Goal: Task Accomplishment & Management: Use online tool/utility

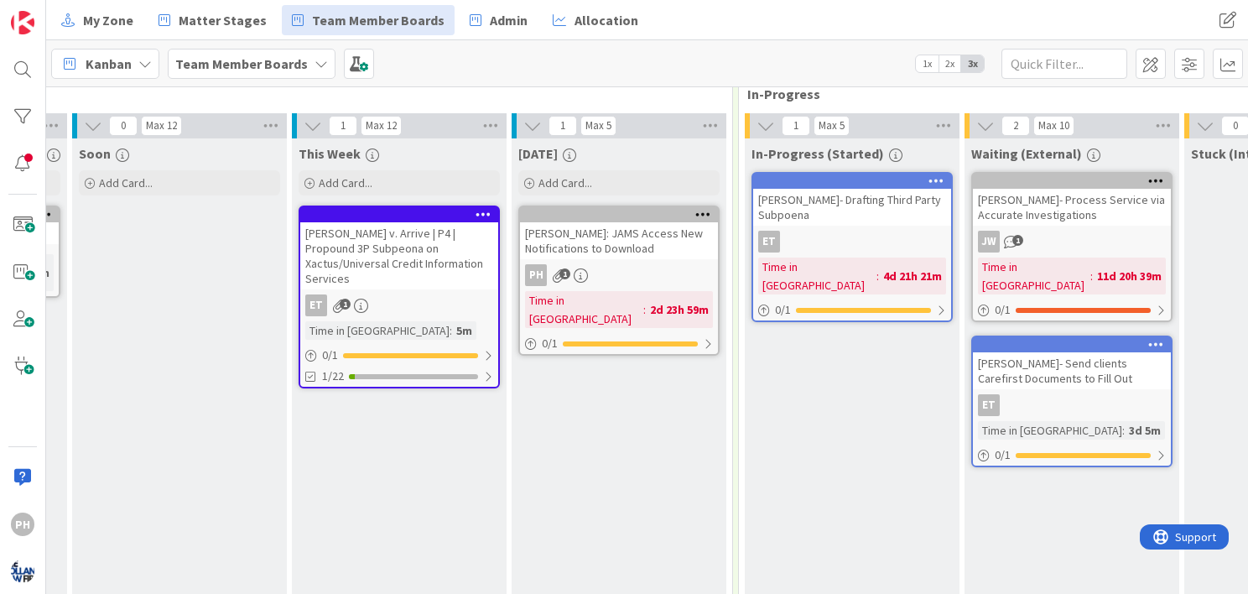
scroll to position [151, 440]
click at [563, 419] on div "[DATE] Add Card... [PERSON_NAME]: JAMS Access New Notifications to Download PH …" at bounding box center [619, 373] width 215 height 471
click at [530, 183] on icon at bounding box center [529, 184] width 10 height 10
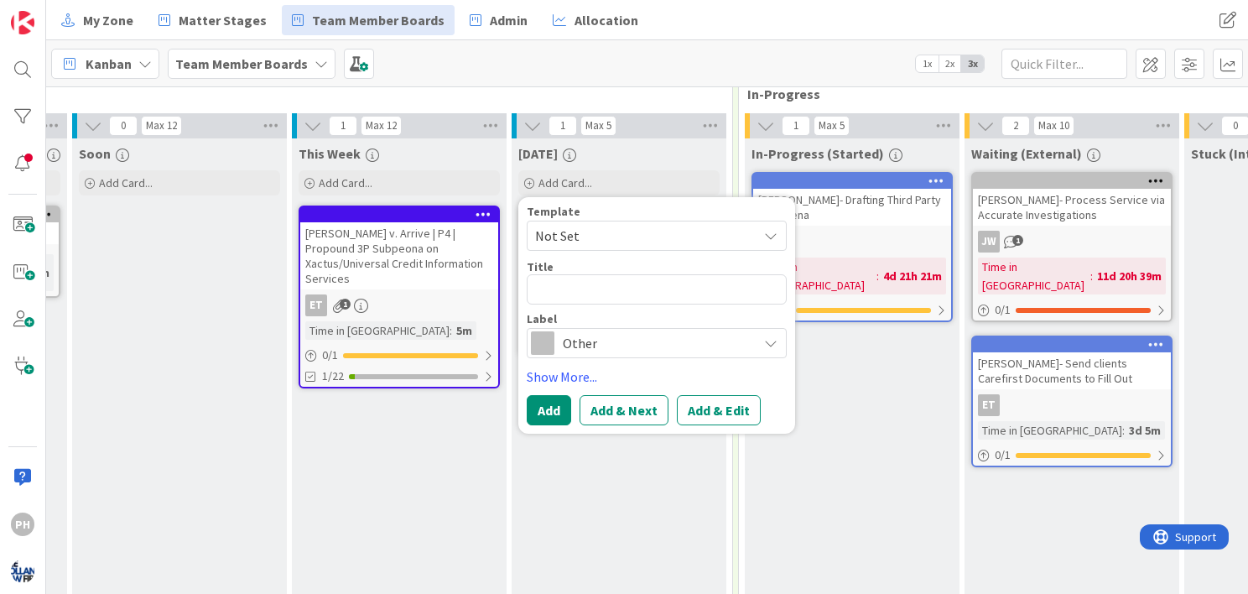
type textarea "x"
type textarea "C"
type textarea "x"
type textarea "Ca"
type textarea "x"
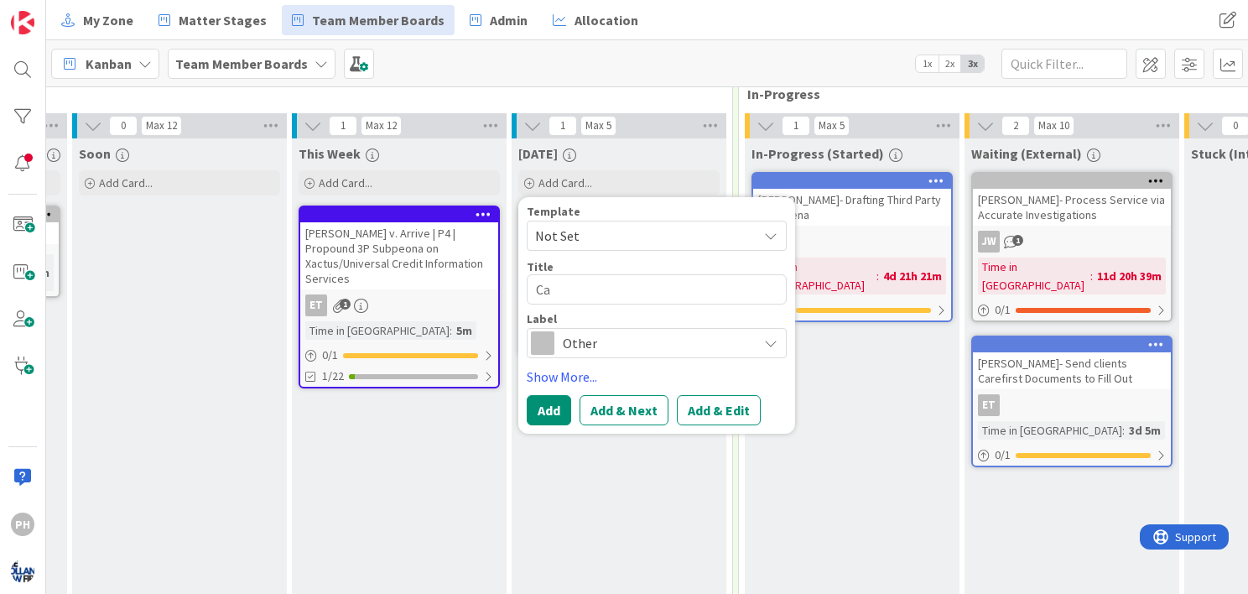
type textarea "Cam"
type textarea "x"
type textarea "Camp"
type textarea "x"
type textarea "Campb"
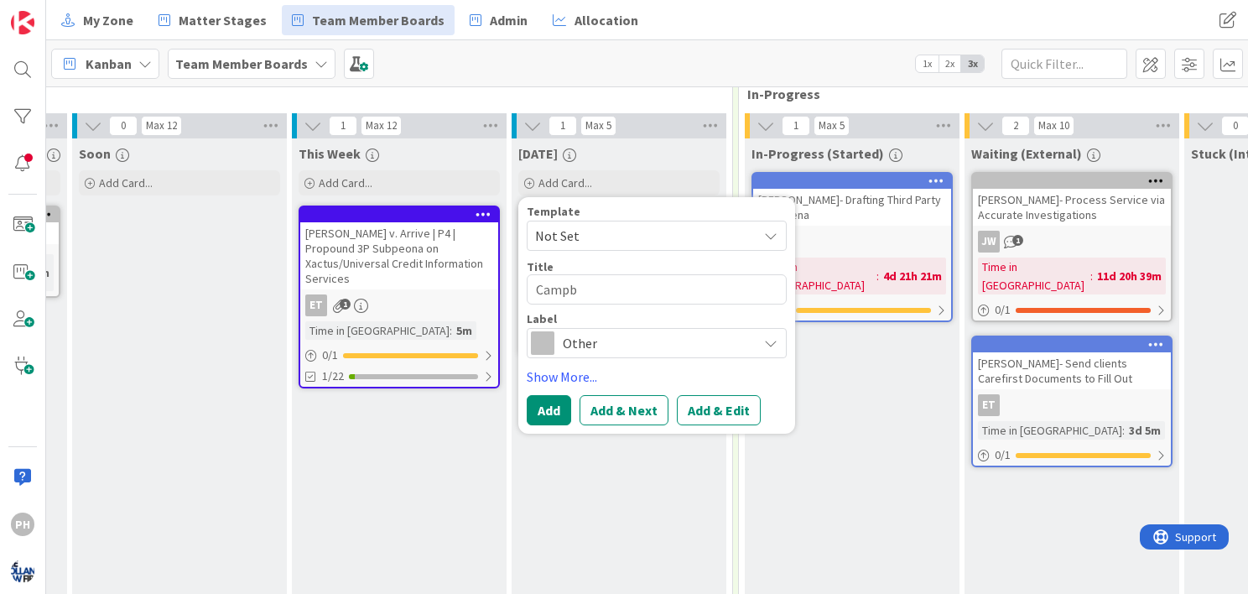
type textarea "x"
type textarea "Campbe"
type textarea "x"
type textarea "Campbel"
type textarea "x"
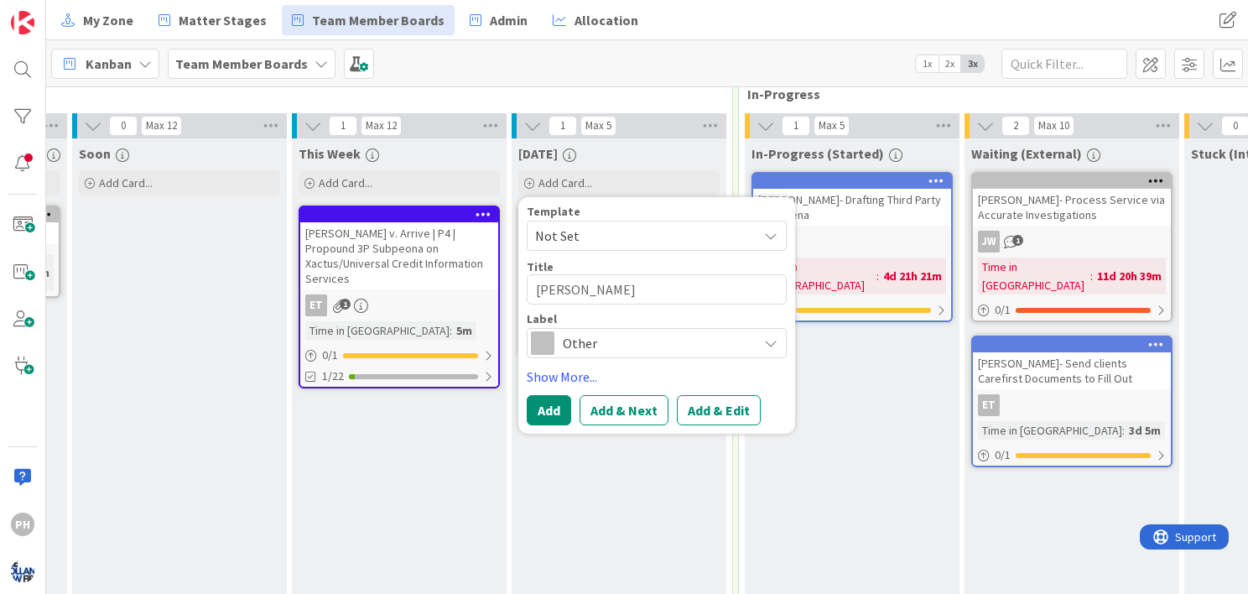
type textarea "Campbell"
type textarea "x"
type textarea "Campbell A"
type textarea "x"
type textarea "Campbell Ans"
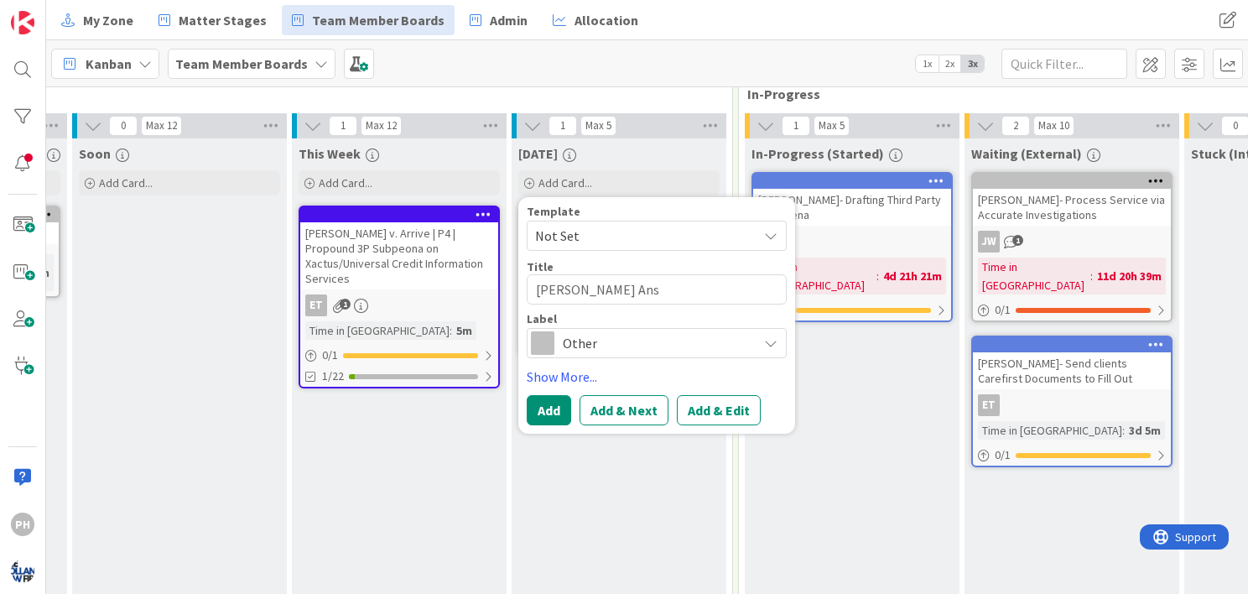
type textarea "x"
type textarea "Campbell Answ"
type textarea "x"
type textarea "Campbell Answer"
type textarea "x"
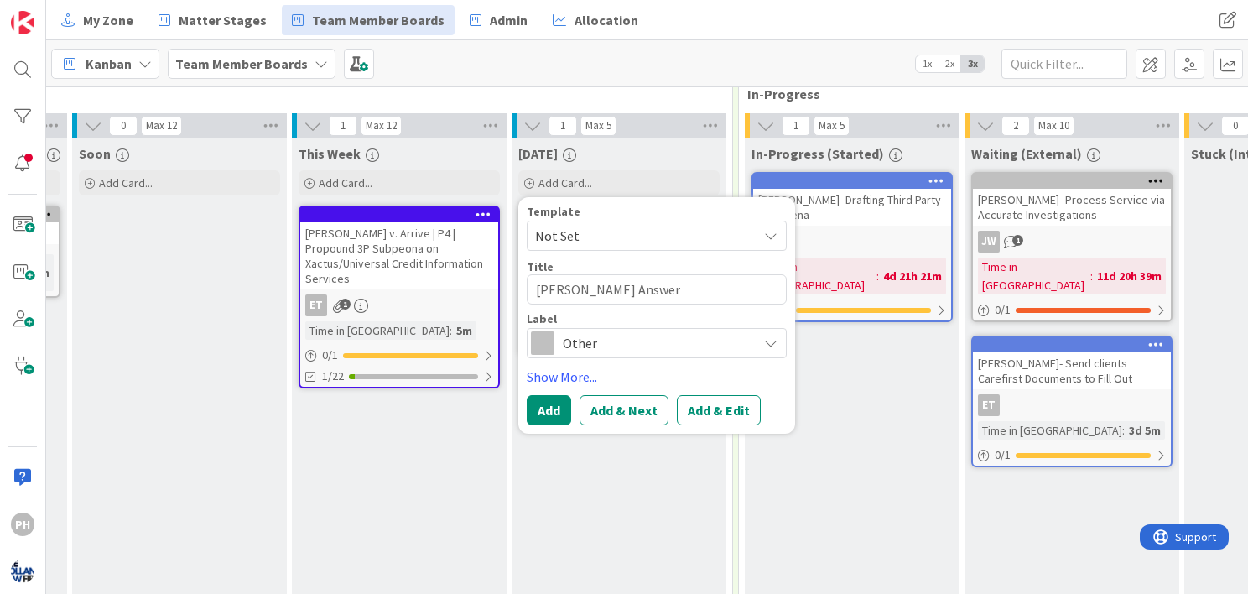
type textarea "Campbell Answers"
type textarea "x"
type textarea "Campbell Answers"
type textarea "x"
type textarea "Campbell Answers t"
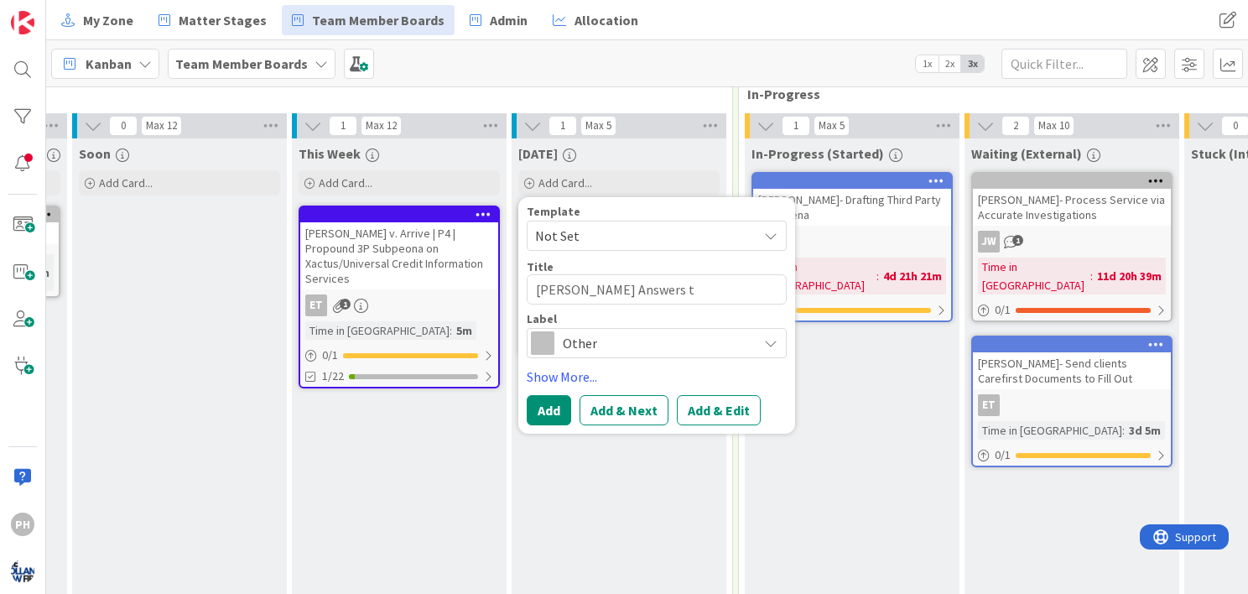
type textarea "x"
type textarea "Campbell Answers to"
type textarea "x"
type textarea "Campbell Answers to R"
type textarea "x"
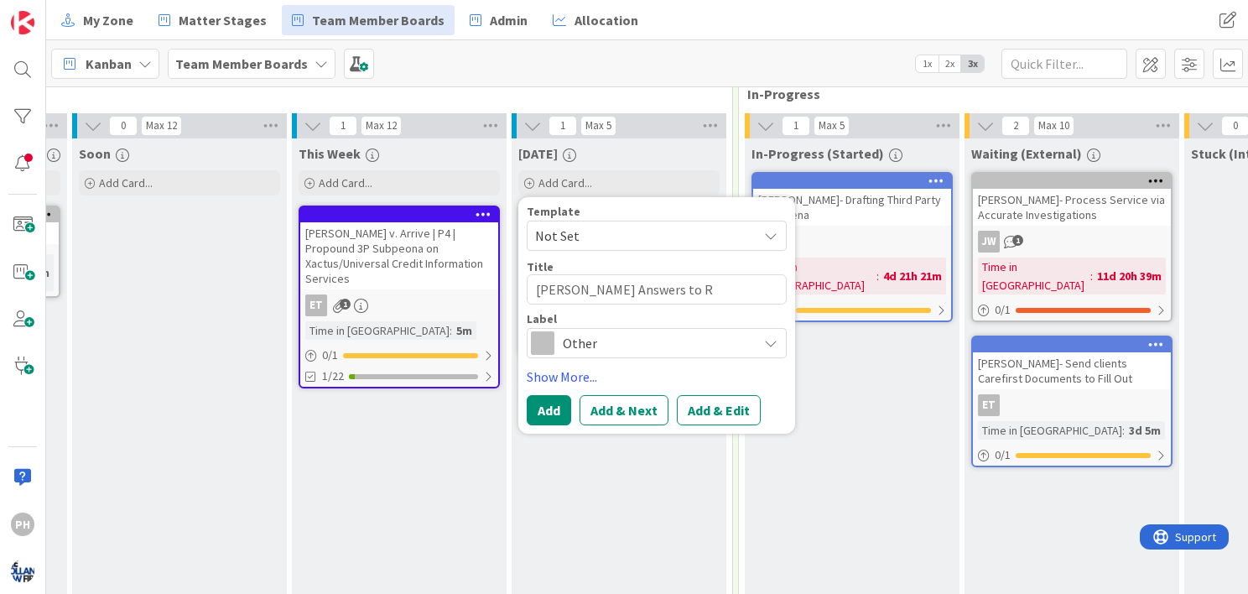
type textarea "Campbell Answers to RE"
type textarea "x"
type textarea "Campbell Answers to REog"
type textarea "x"
type textarea "Campbell Answers to REogs"
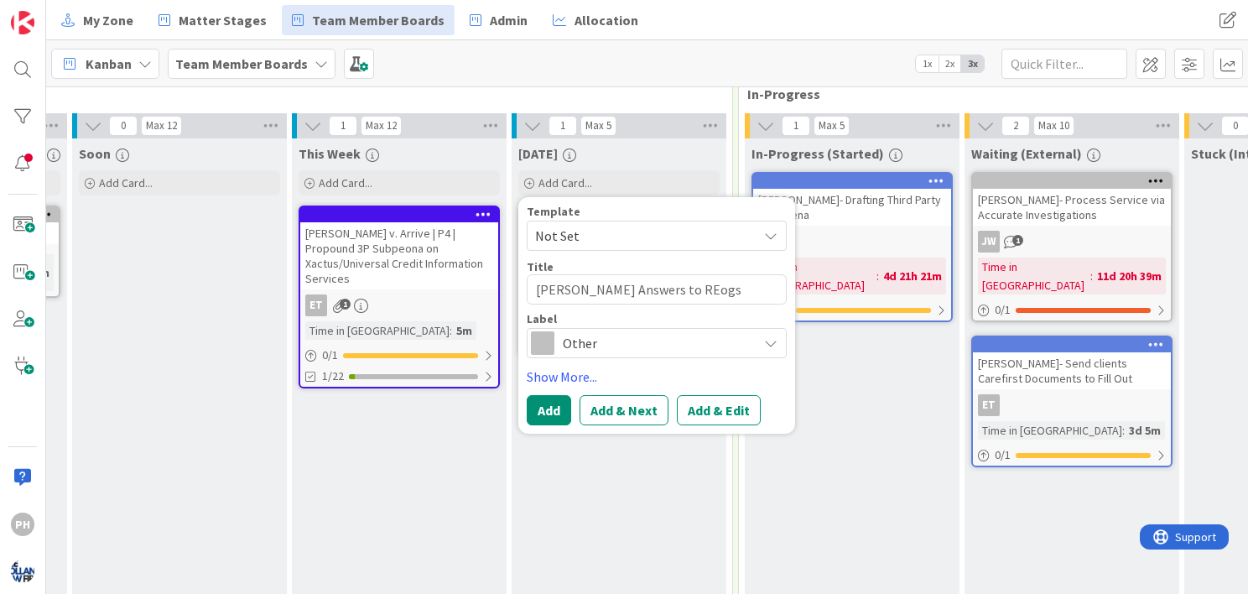
type textarea "x"
type textarea "Campbell Answers to REog"
type textarea "x"
type textarea "Campbell Answers to REo"
type textarea "x"
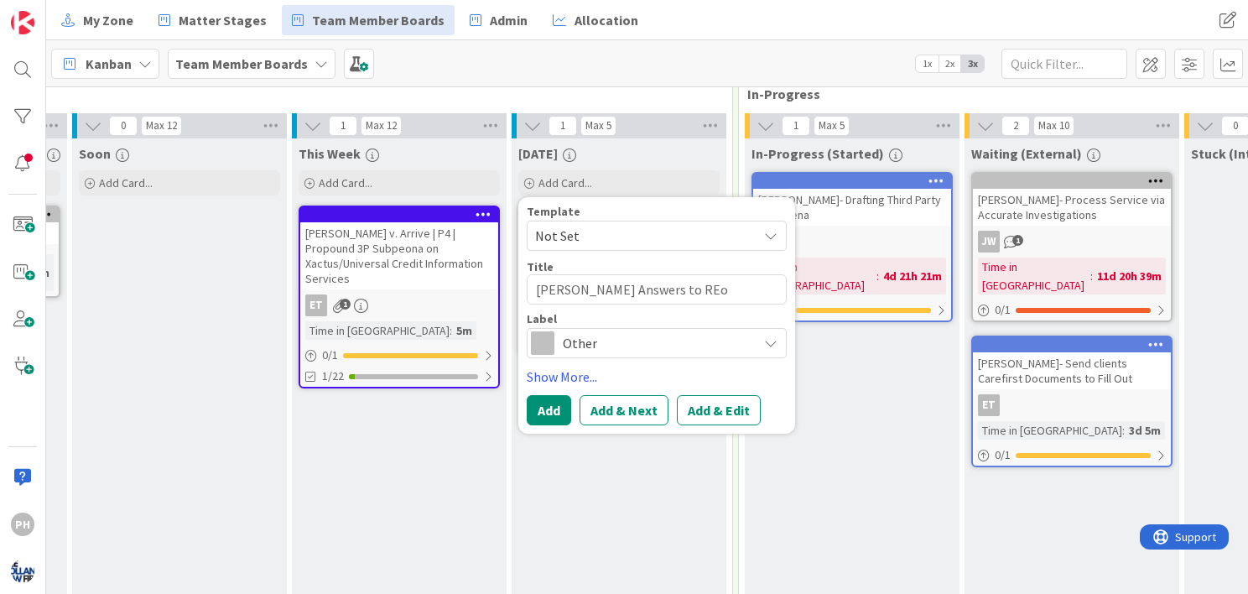
type textarea "Campbell Answers to RE"
type textarea "x"
type textarea "Campbell Answers to R"
type textarea "x"
type textarea "Campbell Answers to Rog"
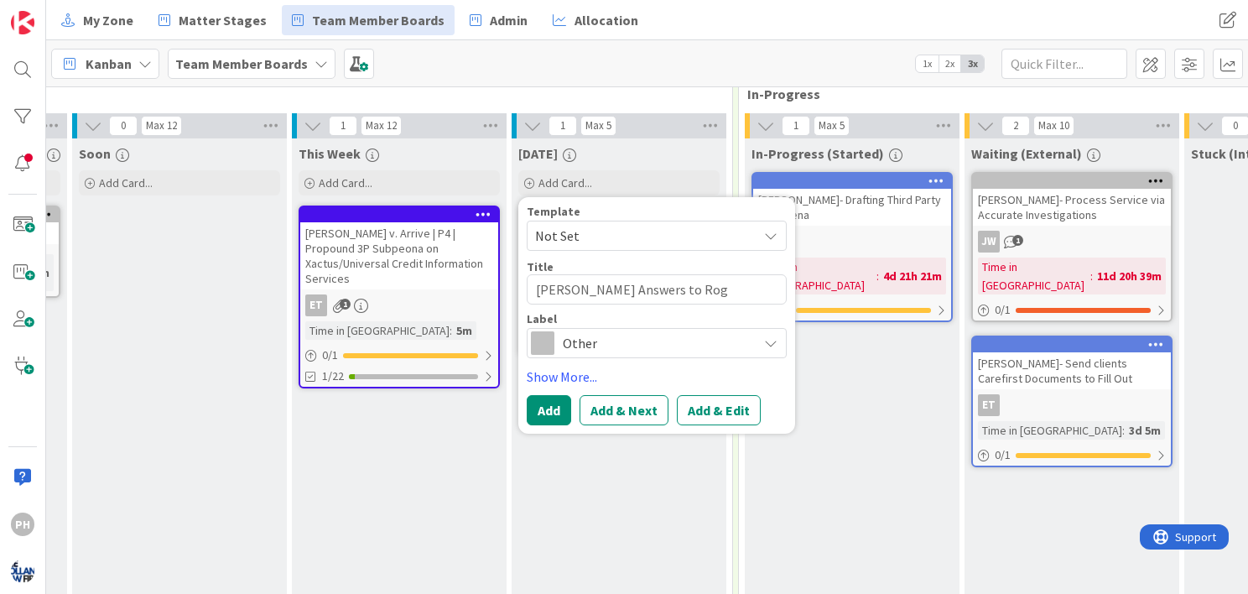
type textarea "x"
type textarea "Campbell Answers to Rogs"
click at [588, 344] on span "Other" at bounding box center [656, 342] width 186 height 23
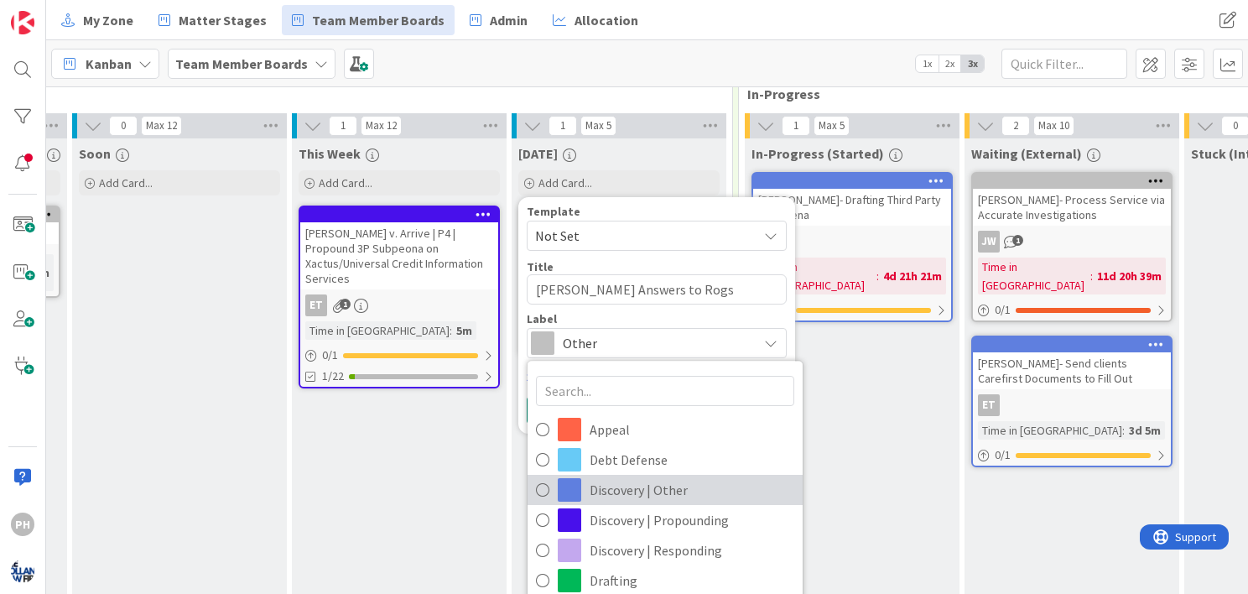
scroll to position [34, 0]
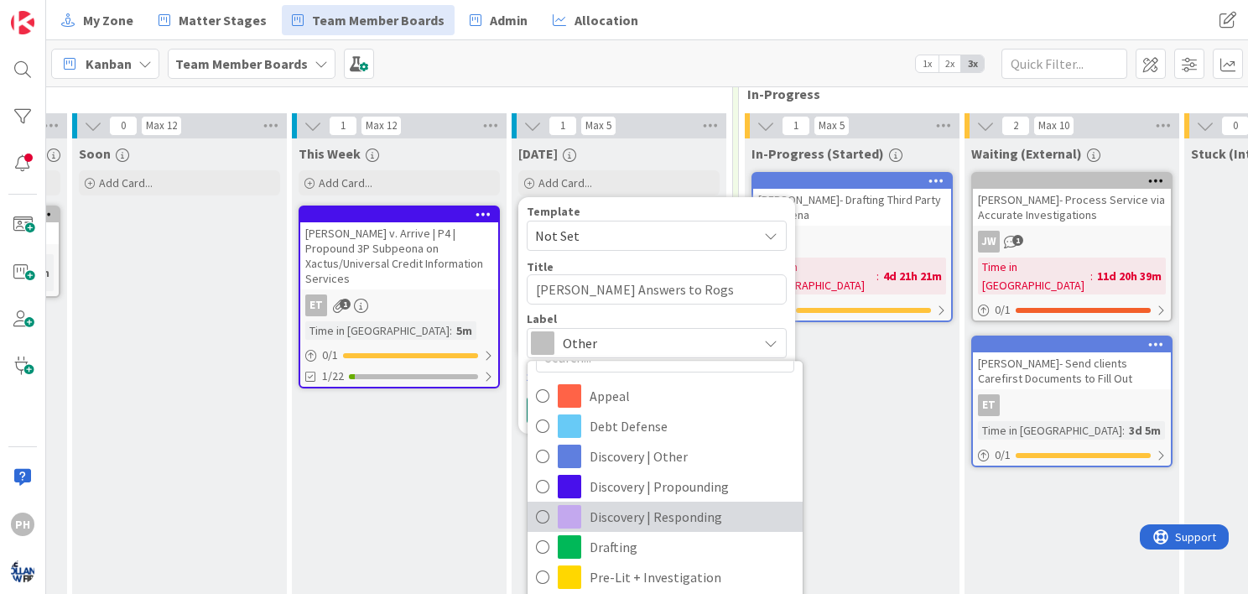
click at [536, 520] on icon at bounding box center [542, 516] width 13 height 25
type textarea "x"
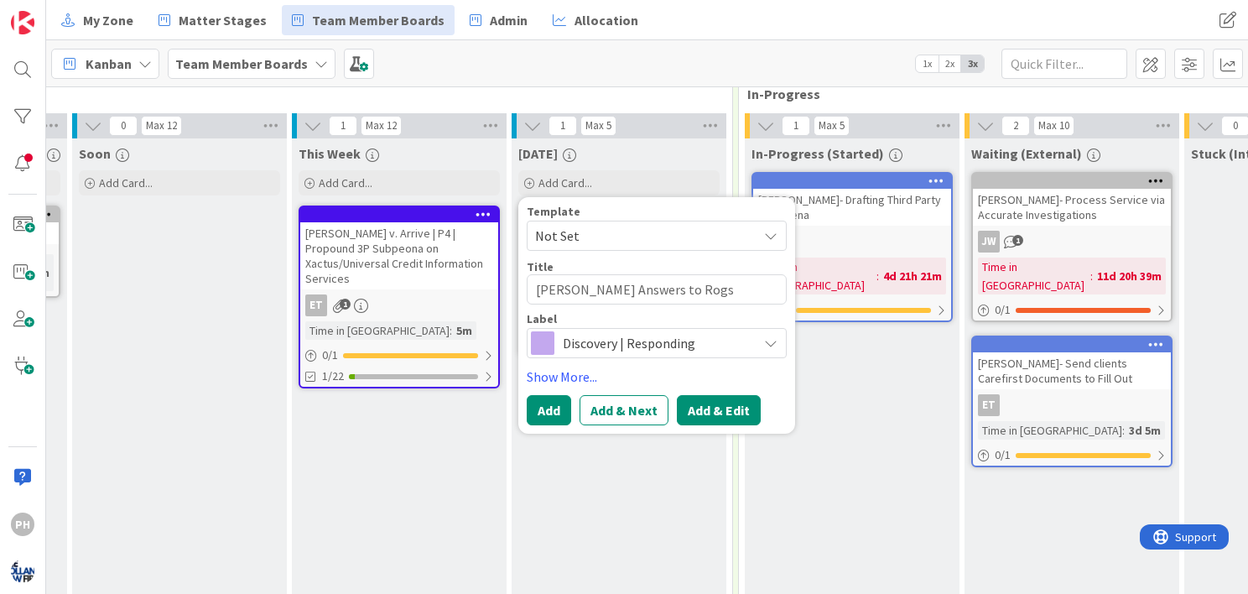
click at [707, 409] on button "Add & Edit" at bounding box center [719, 410] width 84 height 30
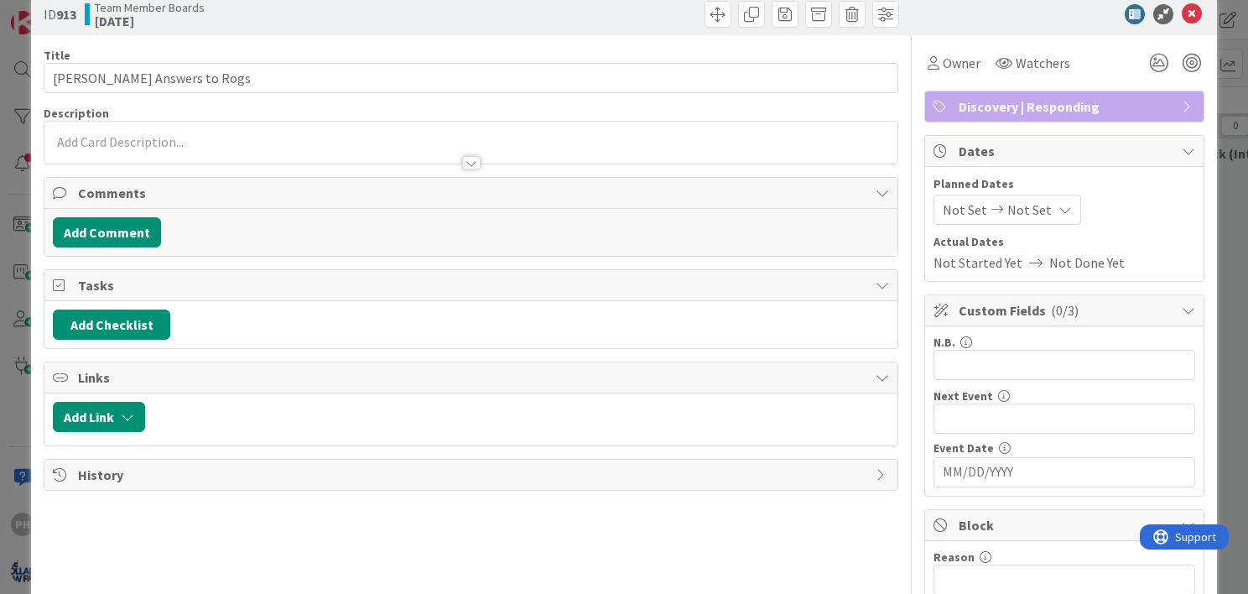
scroll to position [34, 0]
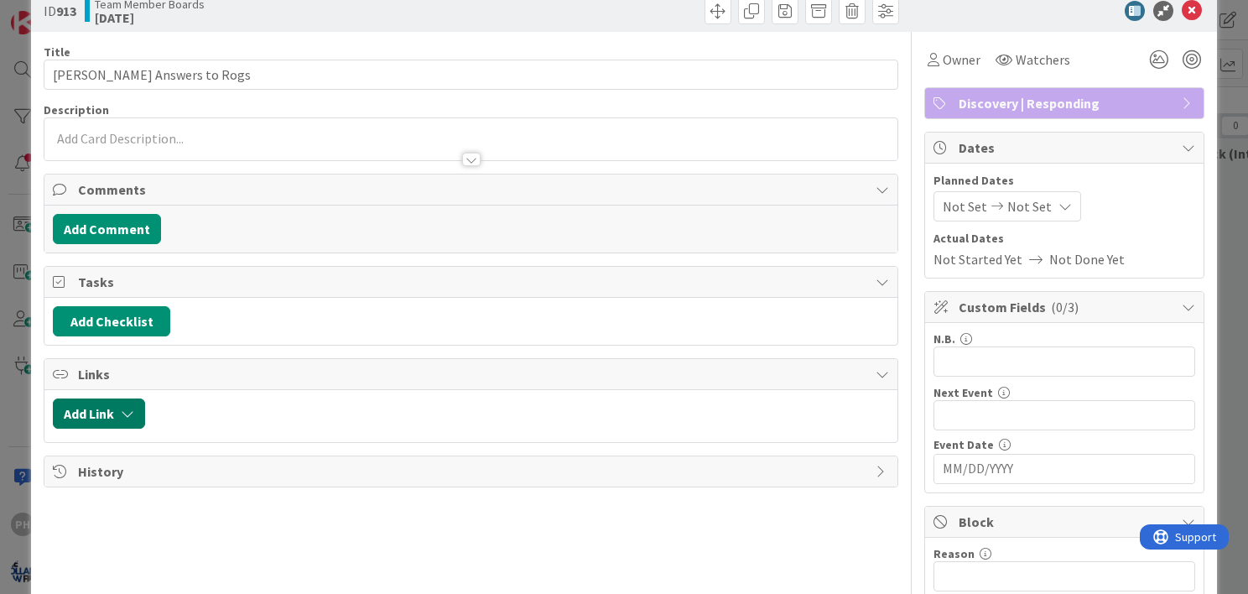
click at [101, 415] on button "Add Link" at bounding box center [99, 413] width 92 height 30
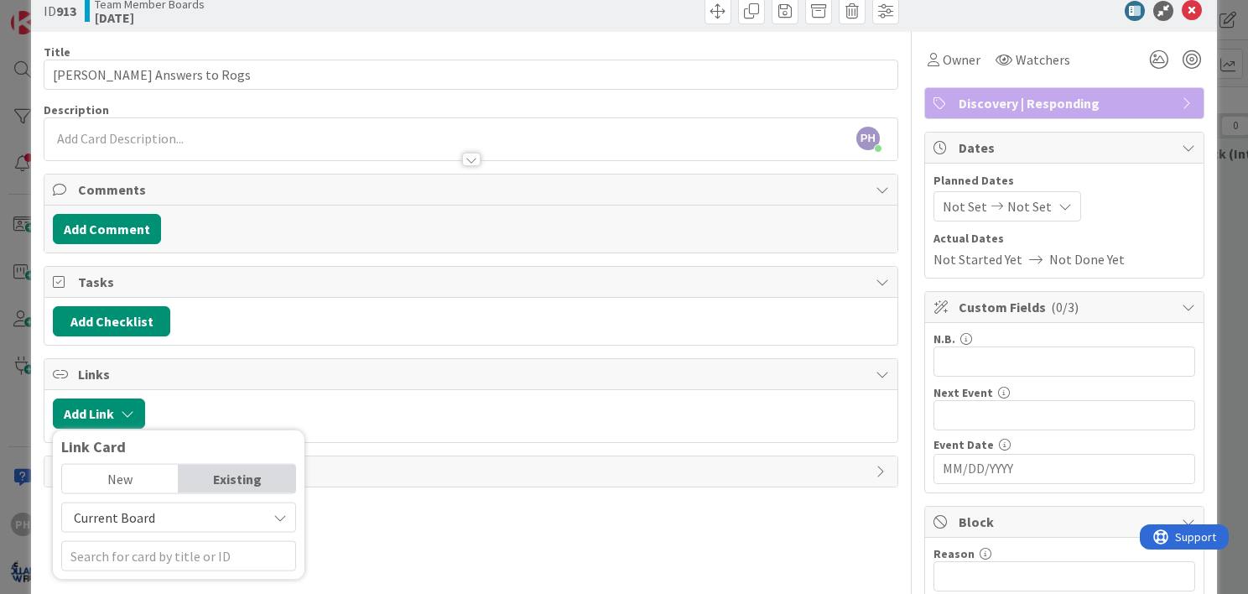
click at [144, 513] on span "Current Board" at bounding box center [114, 517] width 81 height 17
click at [138, 472] on span "All Boards" at bounding box center [186, 478] width 233 height 25
click at [121, 553] on input "text" at bounding box center [178, 556] width 235 height 30
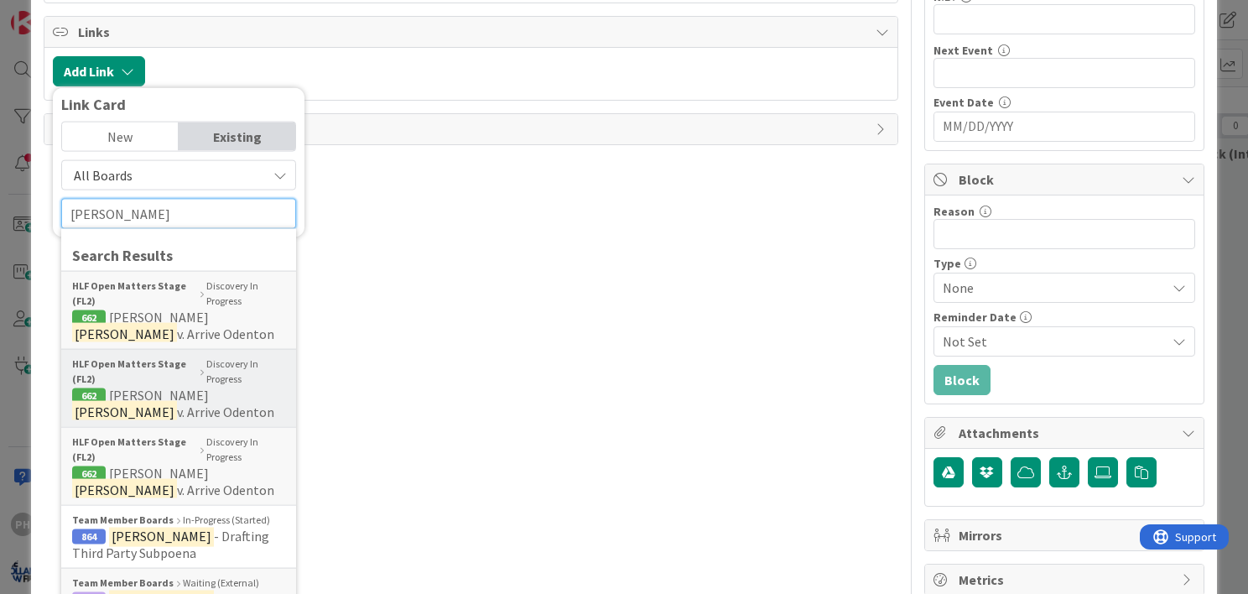
scroll to position [377, 0]
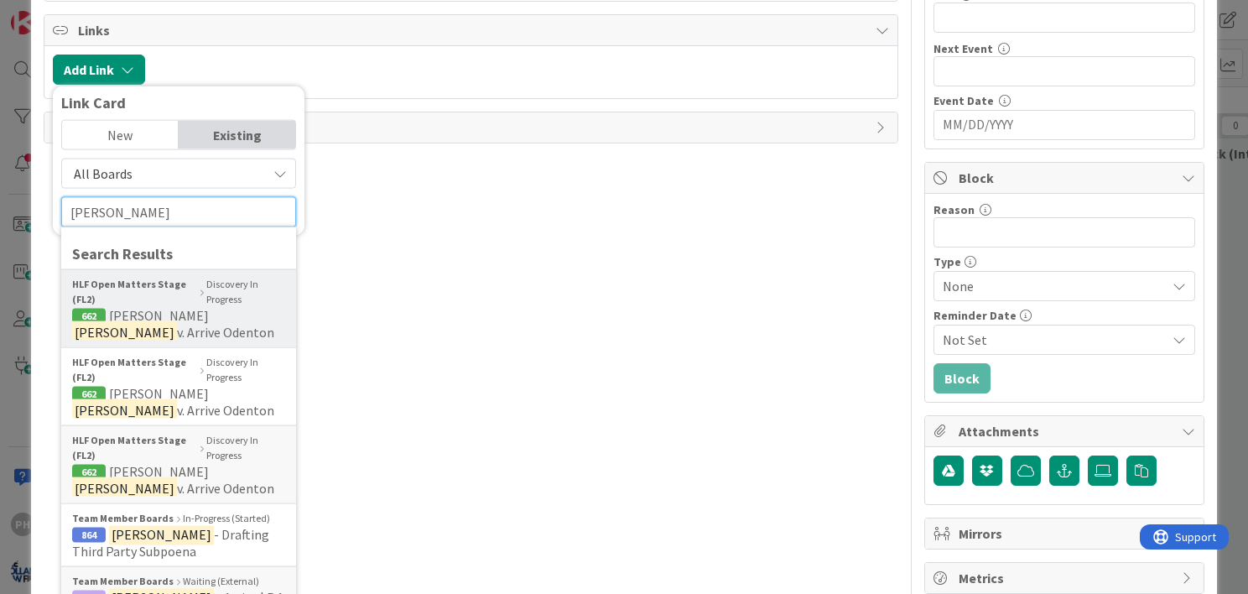
type input "campbell"
click at [126, 292] on b "HLF Open Matters Stage (FL2)" at bounding box center [134, 292] width 124 height 30
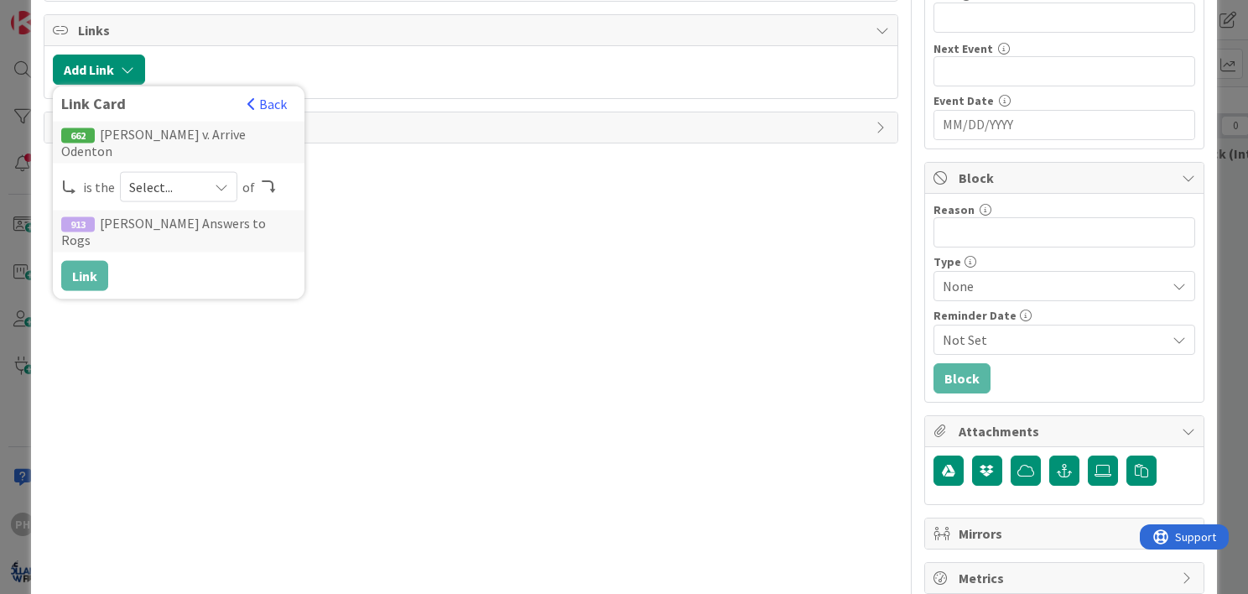
click at [189, 175] on span "Select..." at bounding box center [164, 186] width 70 height 23
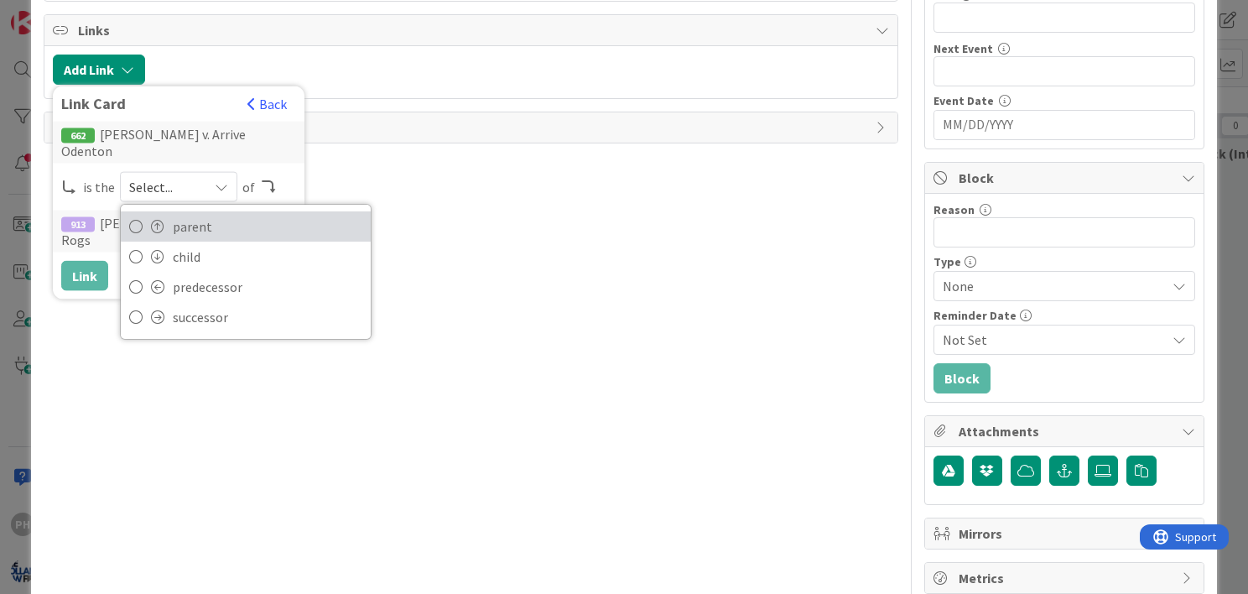
click at [169, 211] on link "parent" at bounding box center [246, 226] width 250 height 30
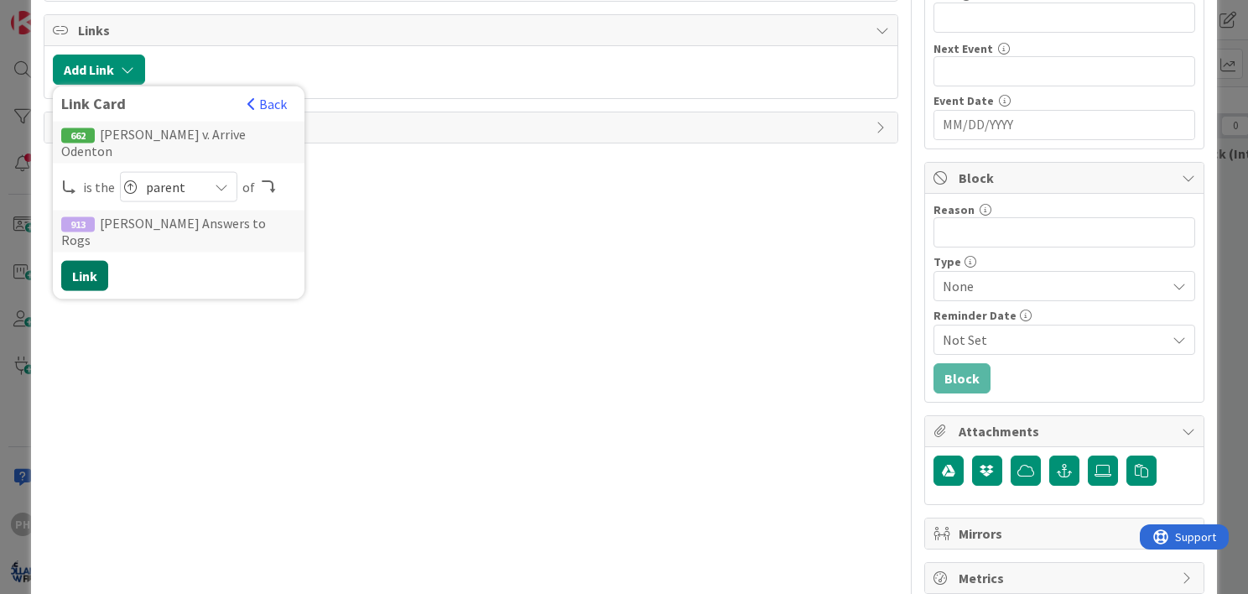
click at [83, 261] on button "Link" at bounding box center [84, 276] width 47 height 30
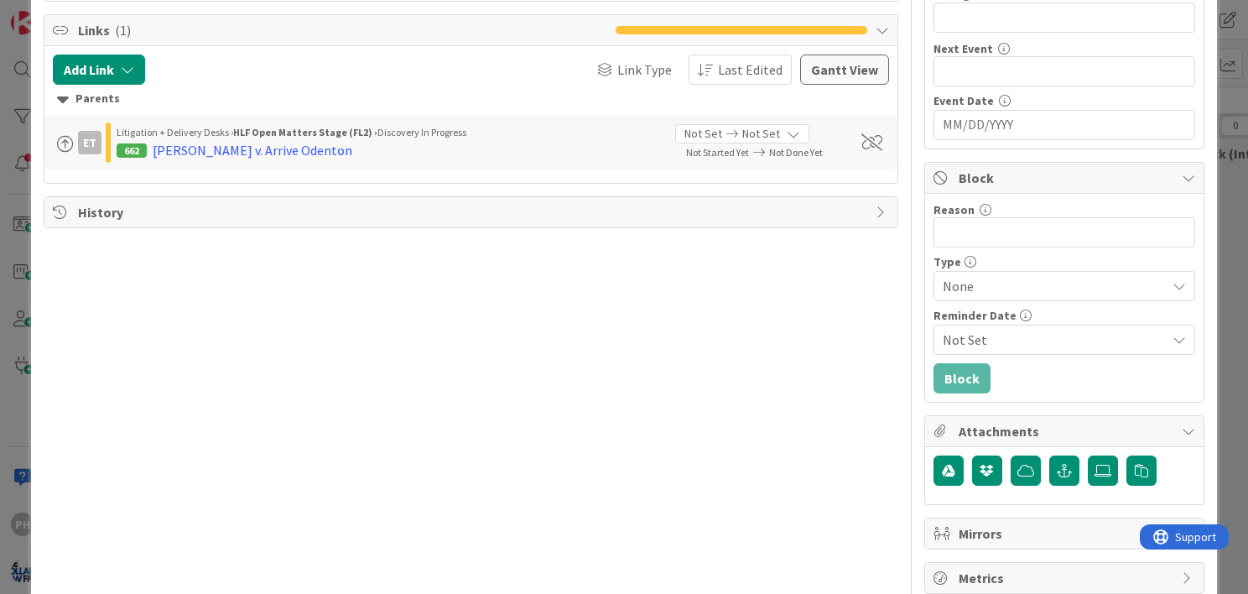
scroll to position [0, 0]
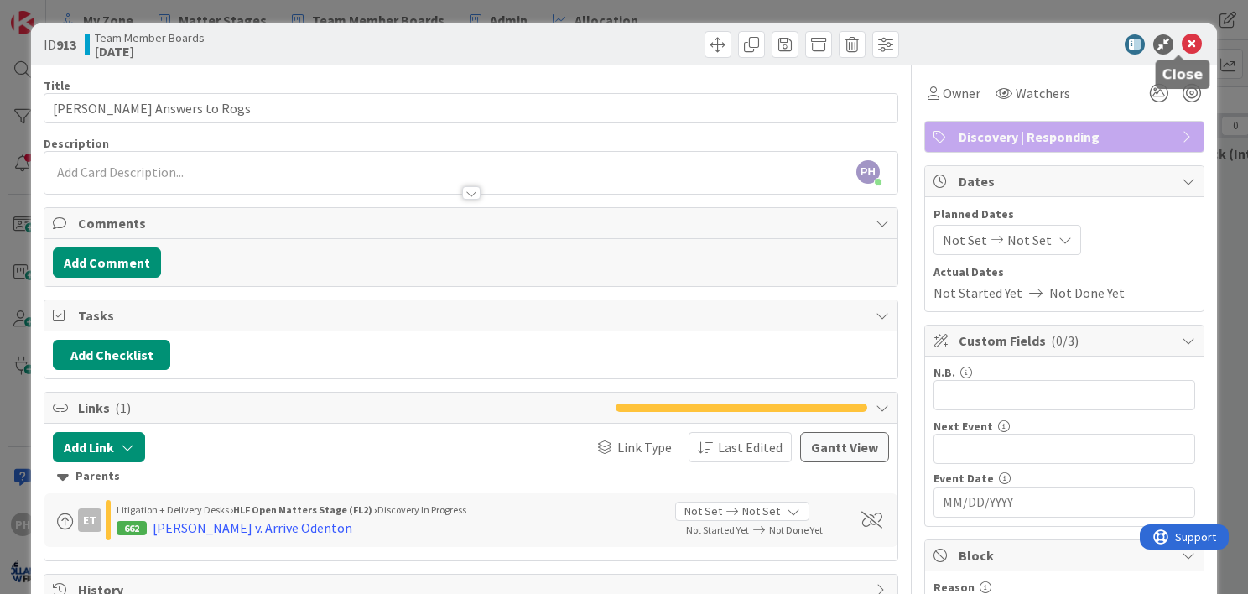
click at [1182, 42] on icon at bounding box center [1192, 44] width 20 height 20
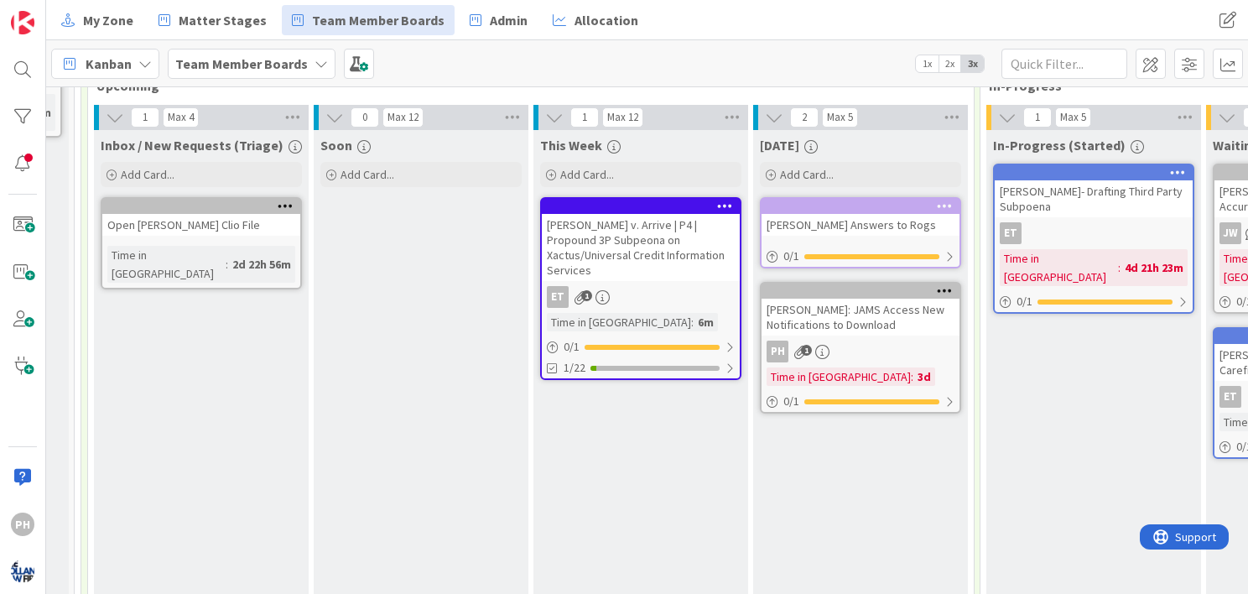
scroll to position [0, 198]
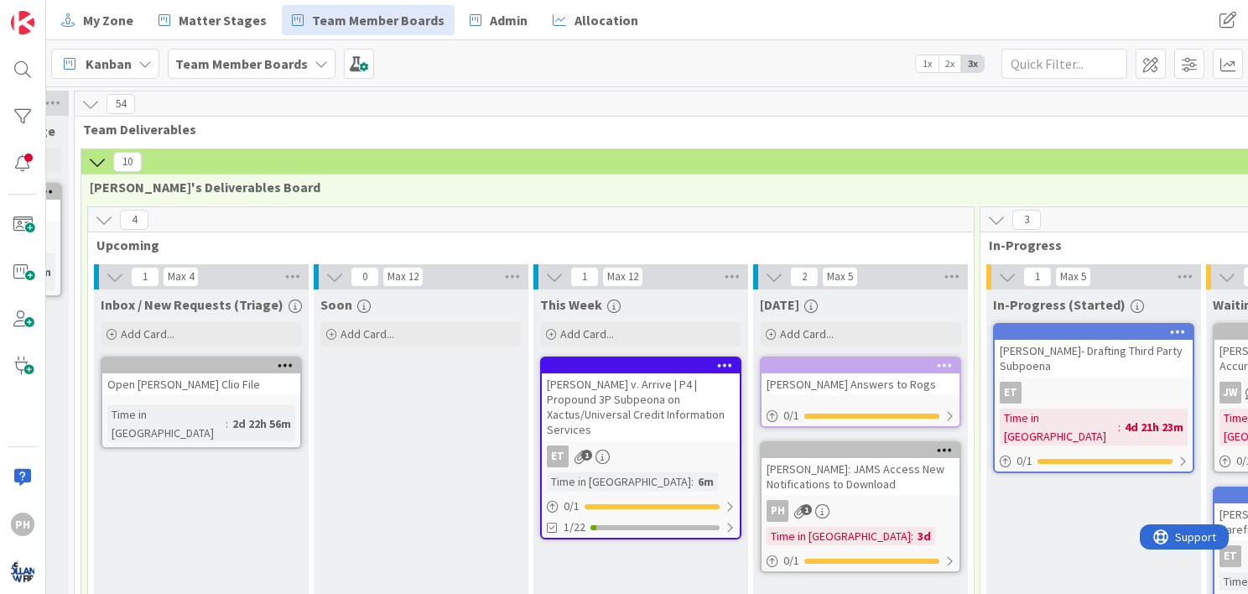
click at [98, 164] on icon at bounding box center [97, 162] width 18 height 18
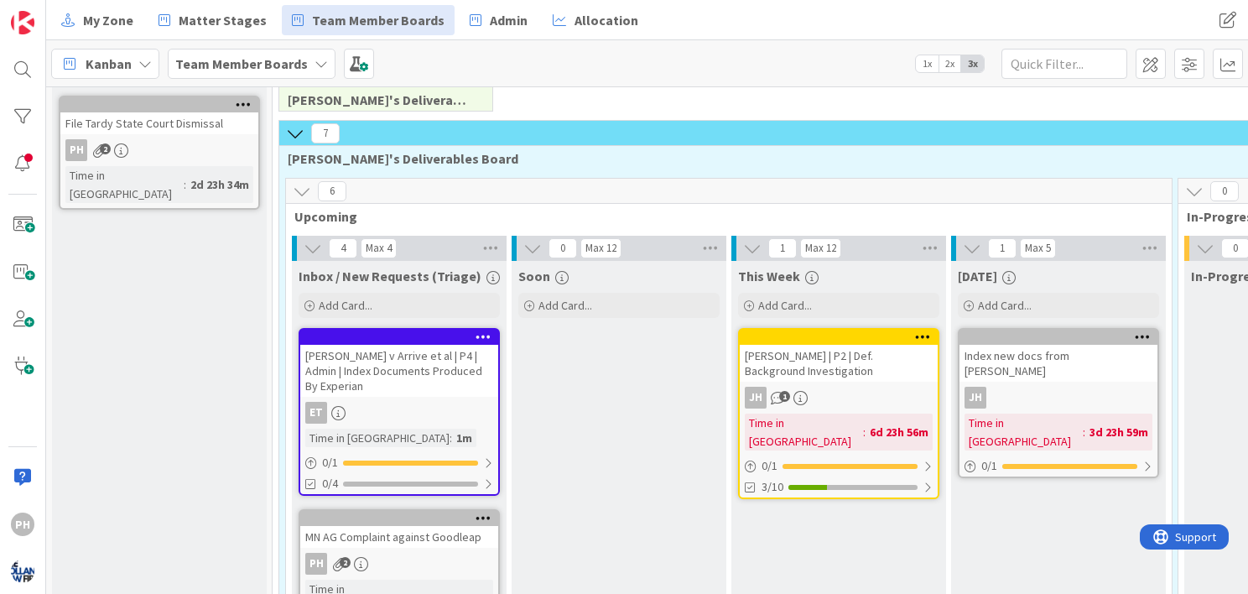
scroll to position [87, 0]
click at [293, 126] on icon at bounding box center [295, 133] width 18 height 18
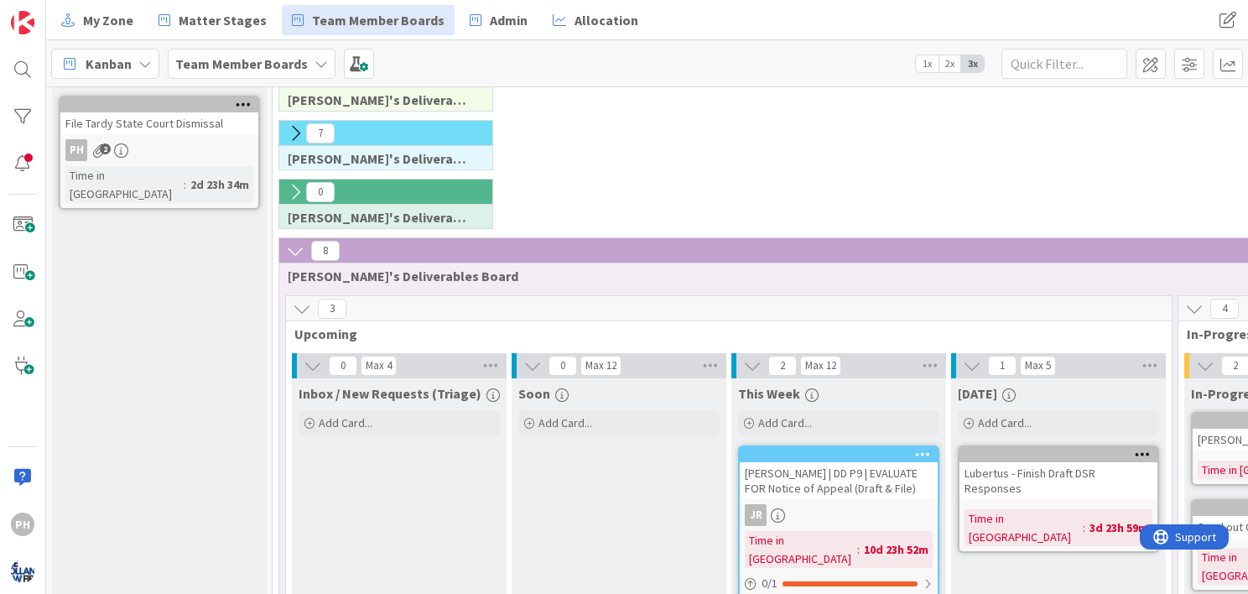
click at [292, 243] on icon at bounding box center [295, 251] width 18 height 18
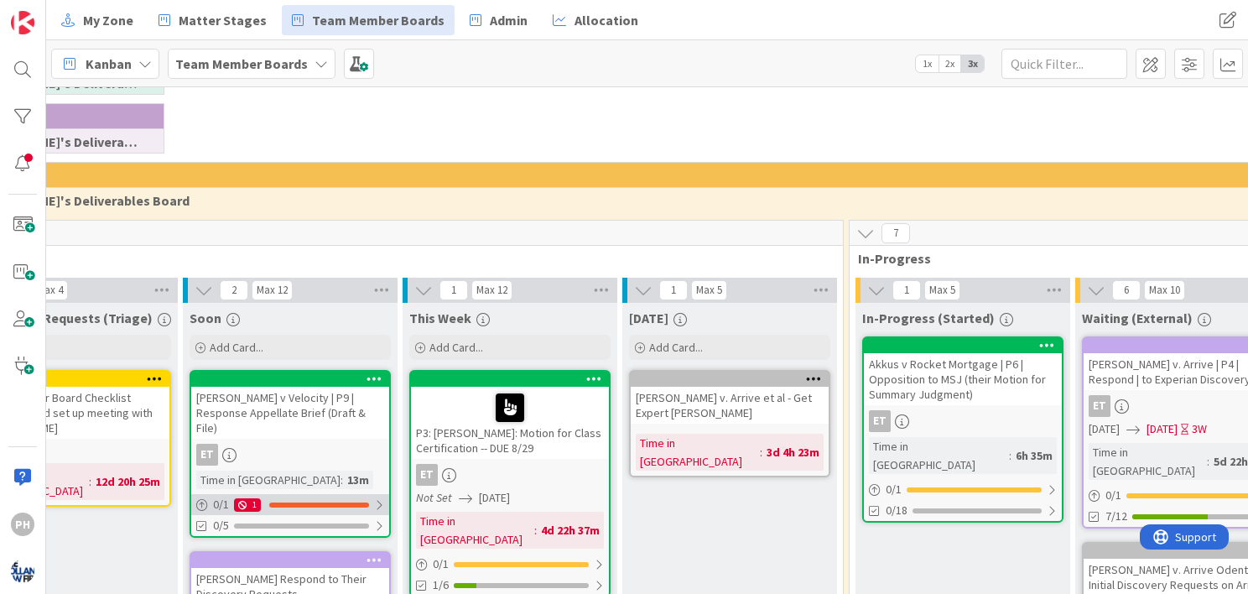
scroll to position [221, 0]
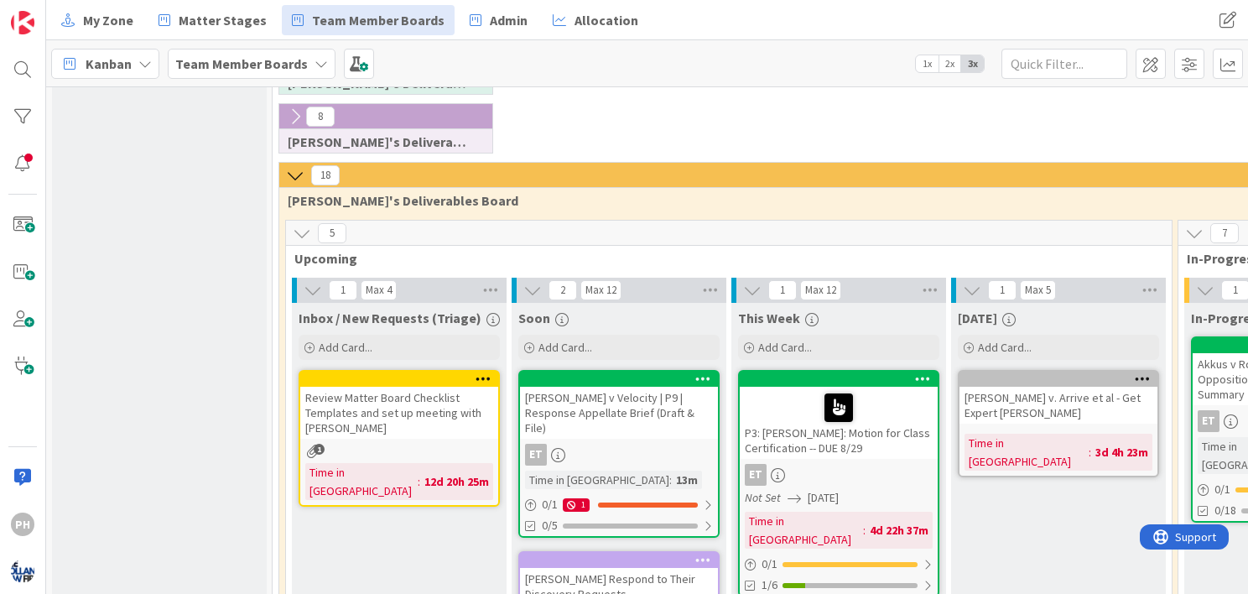
click at [292, 169] on icon at bounding box center [295, 175] width 18 height 18
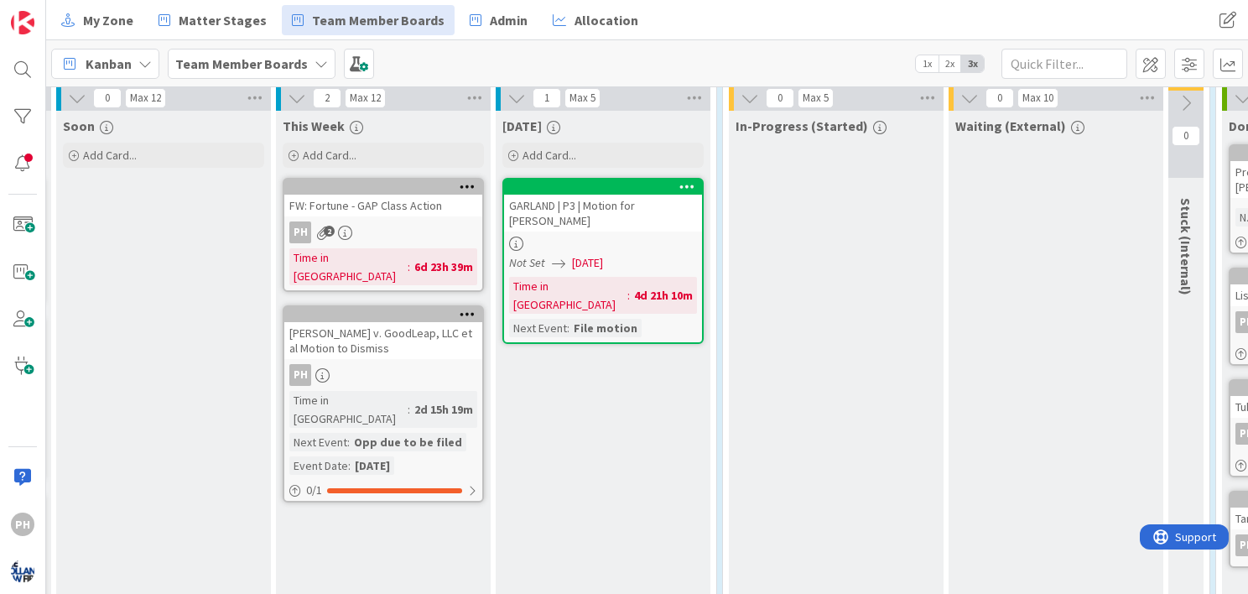
scroll to position [472, 461]
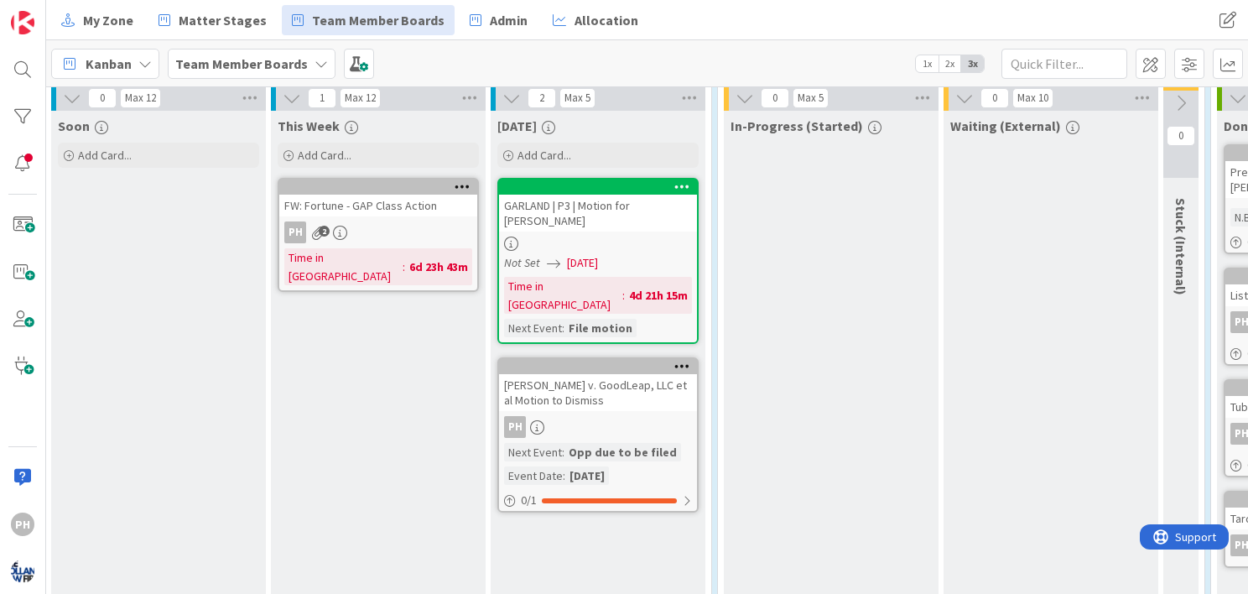
click at [315, 66] on icon at bounding box center [321, 63] width 13 height 13
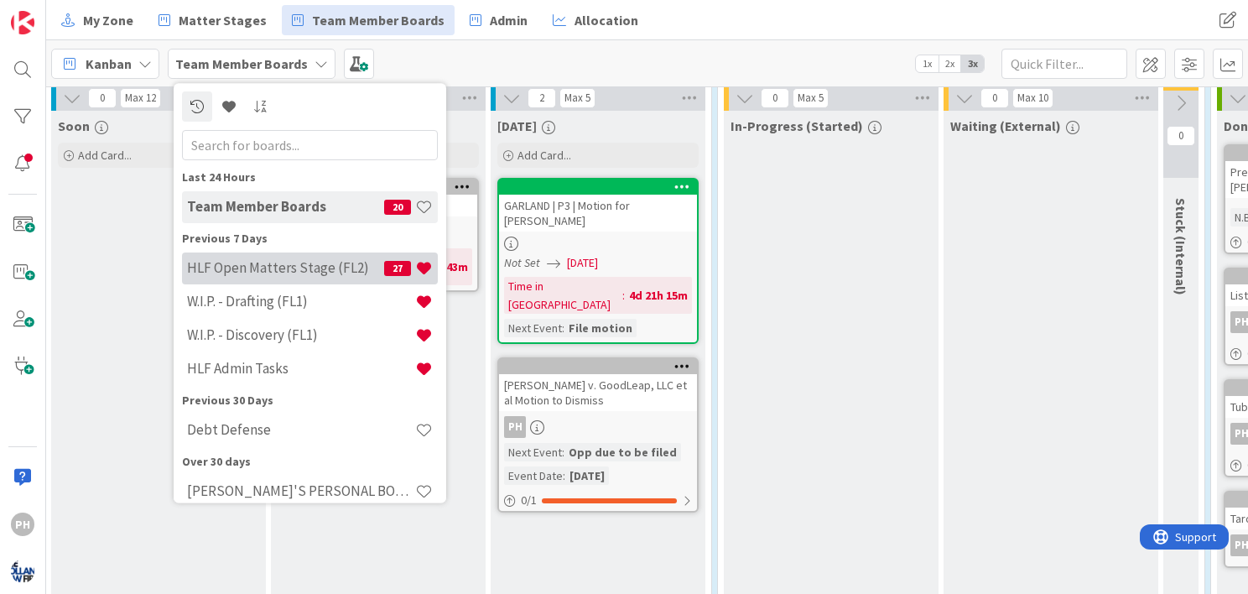
click at [240, 263] on h4 "HLF Open Matters Stage (FL2)" at bounding box center [285, 268] width 197 height 17
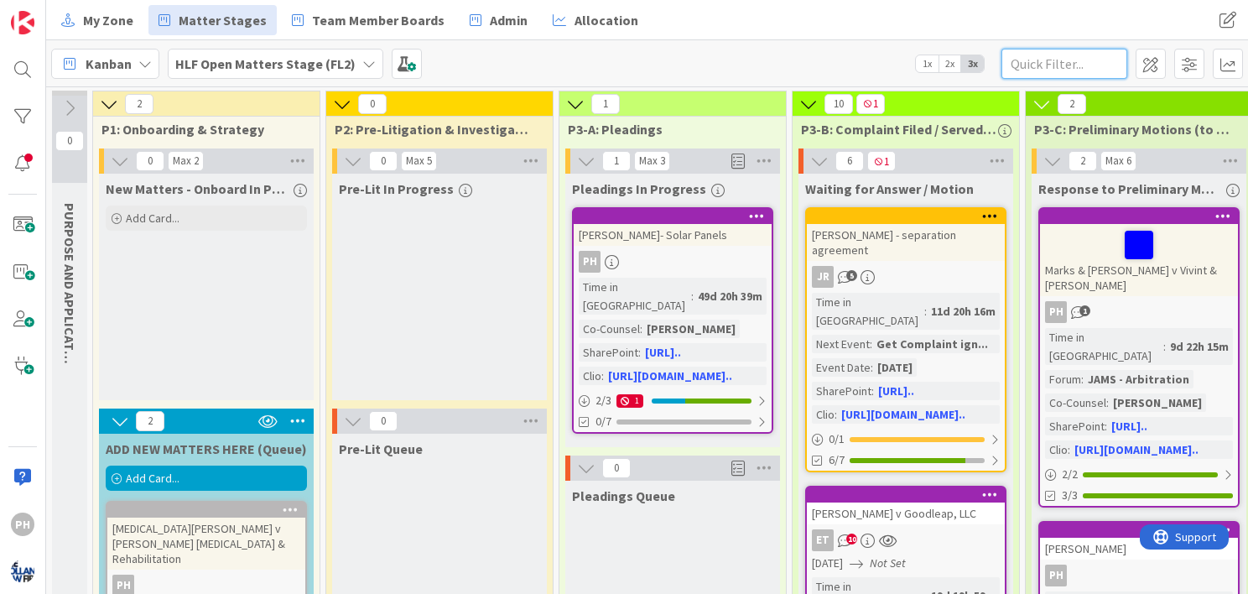
click at [1049, 68] on input "text" at bounding box center [1065, 64] width 126 height 30
type input "galeas"
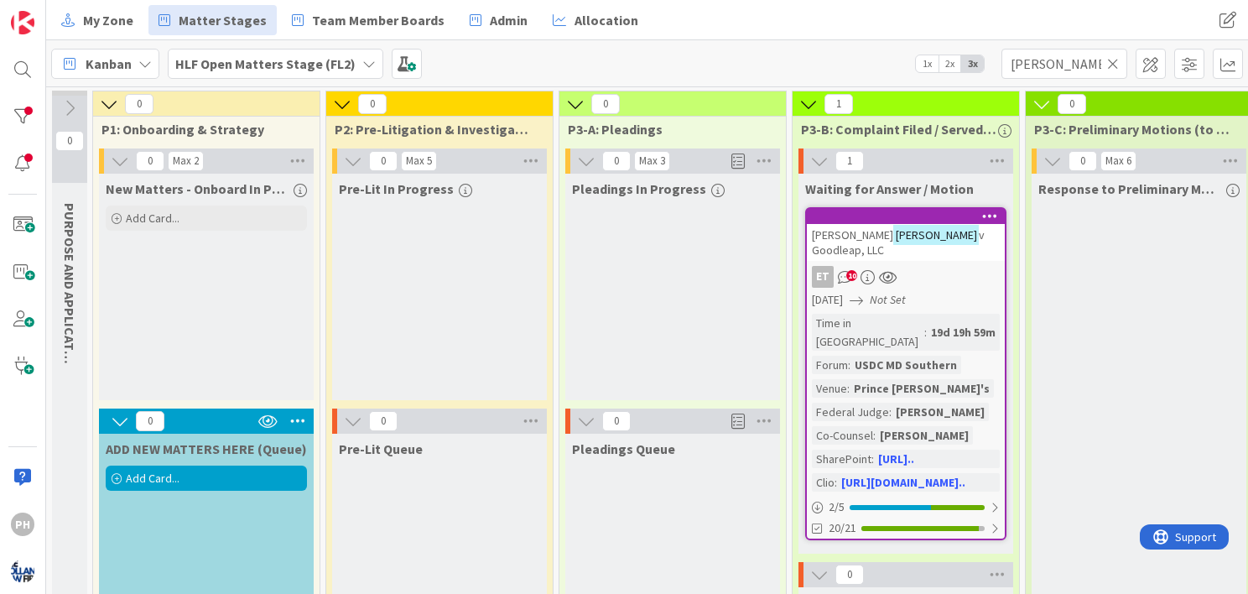
click at [914, 379] on div "Prince George's" at bounding box center [922, 388] width 144 height 18
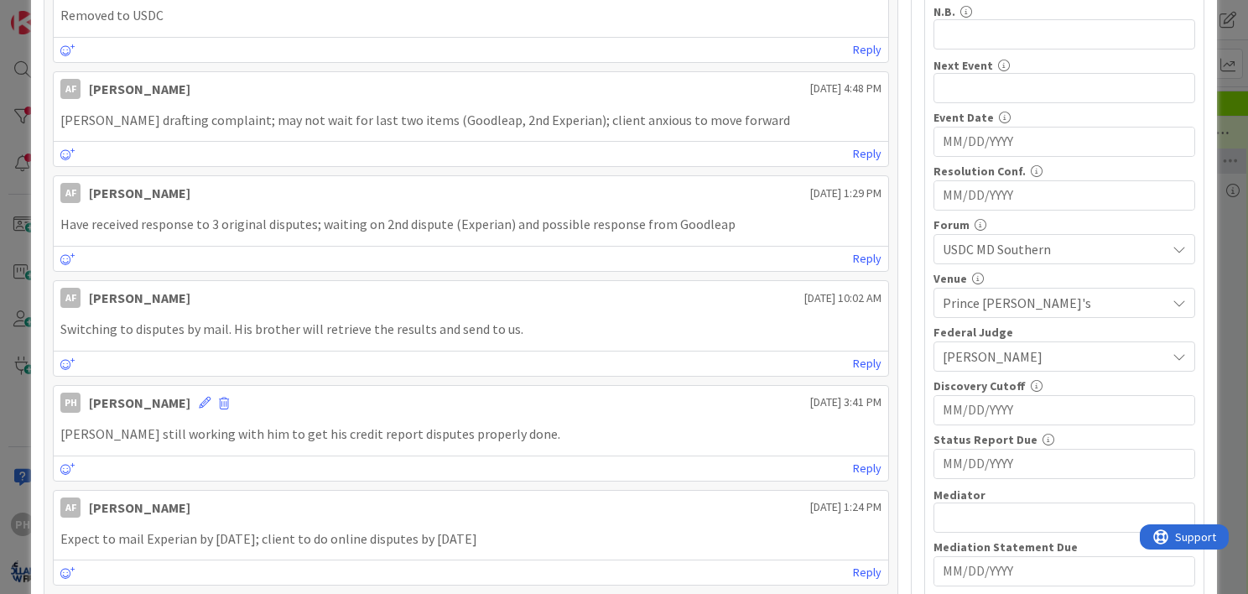
scroll to position [362, 0]
click at [1173, 299] on icon at bounding box center [1179, 301] width 13 height 13
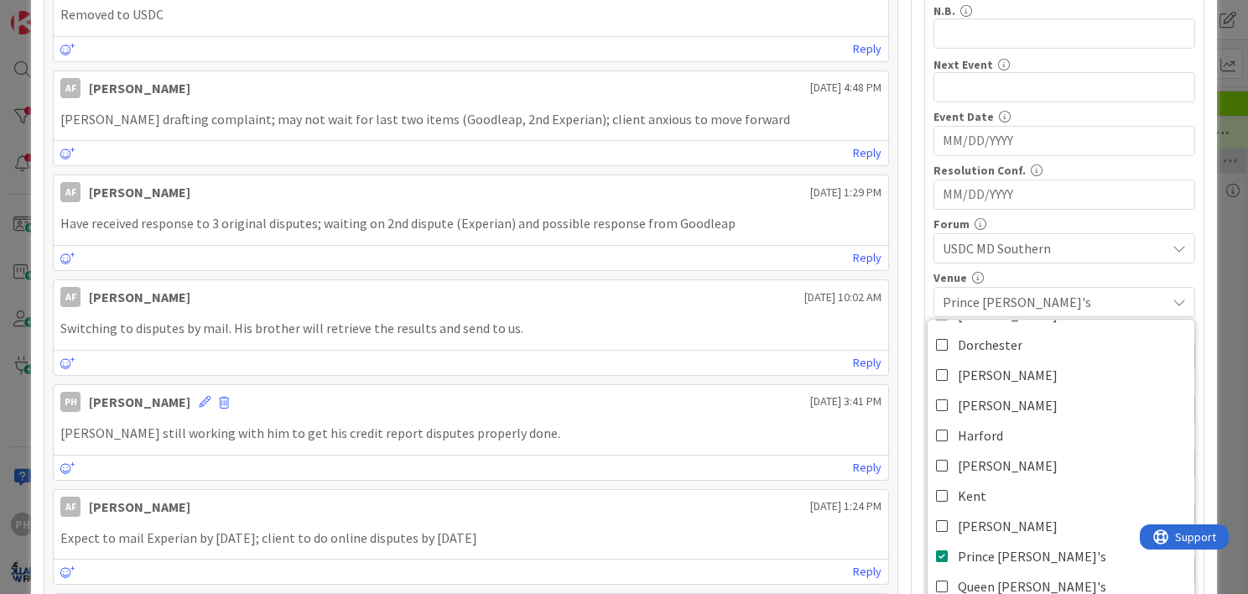
scroll to position [320, 0]
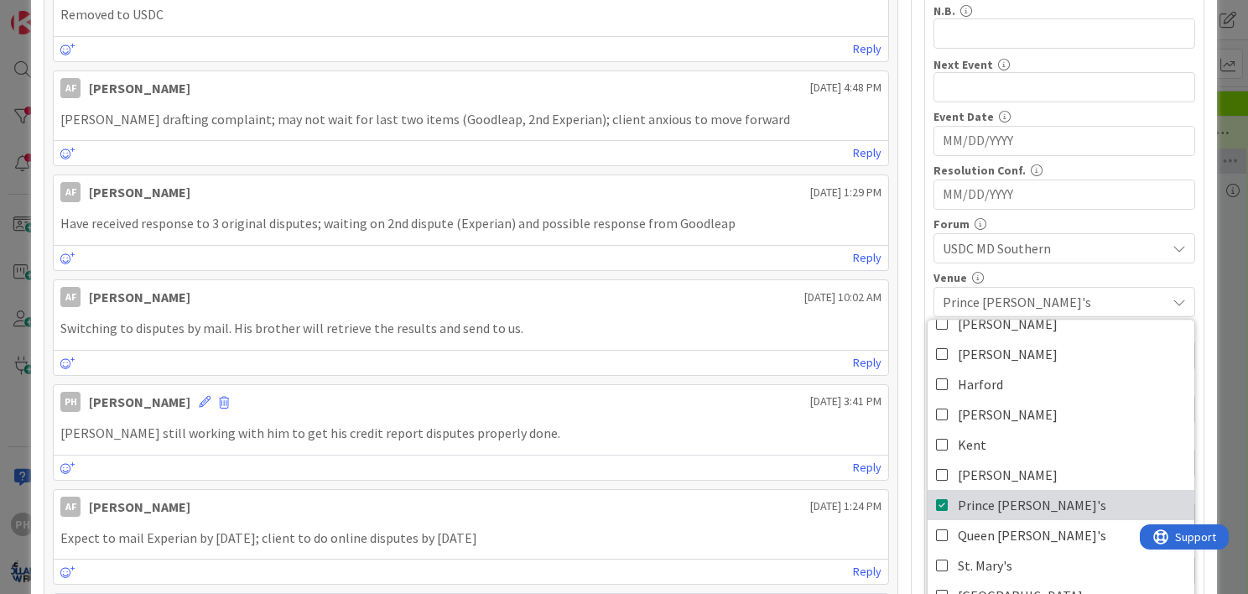
click at [936, 496] on icon at bounding box center [942, 504] width 13 height 25
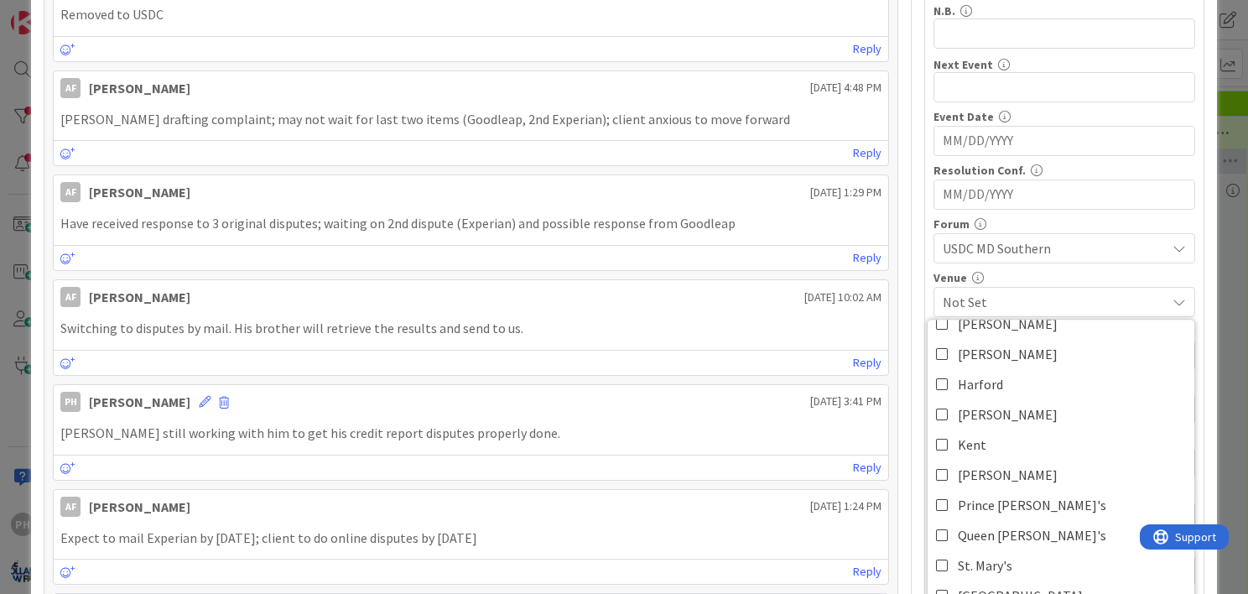
scroll to position [0, 0]
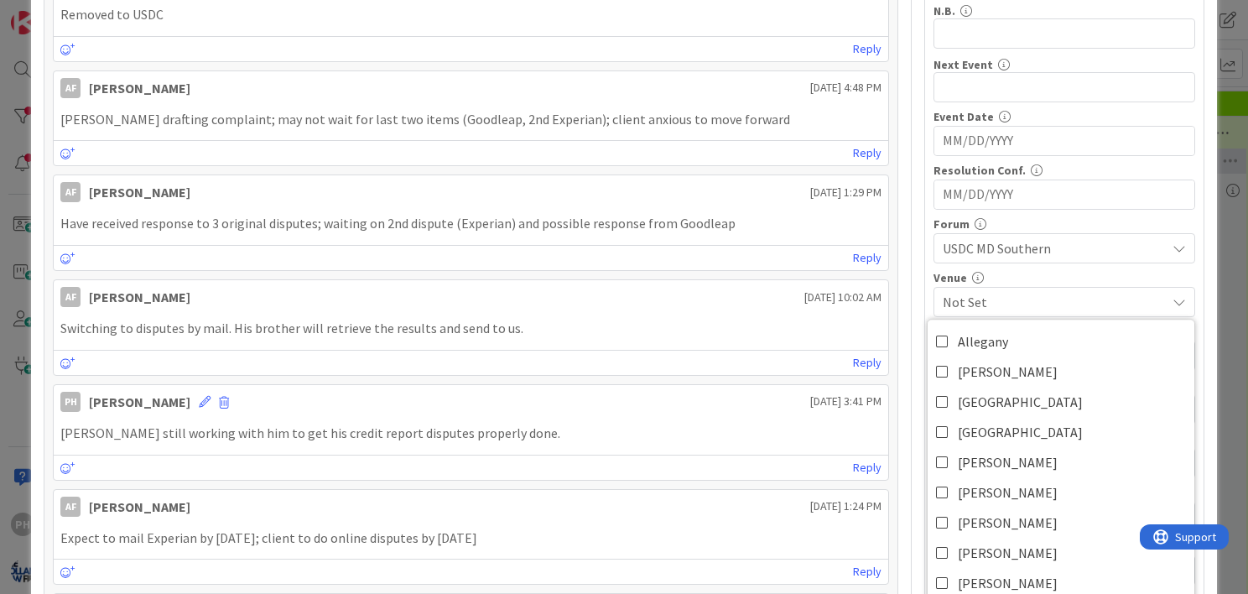
click at [1089, 272] on div "Venue" at bounding box center [1065, 278] width 262 height 12
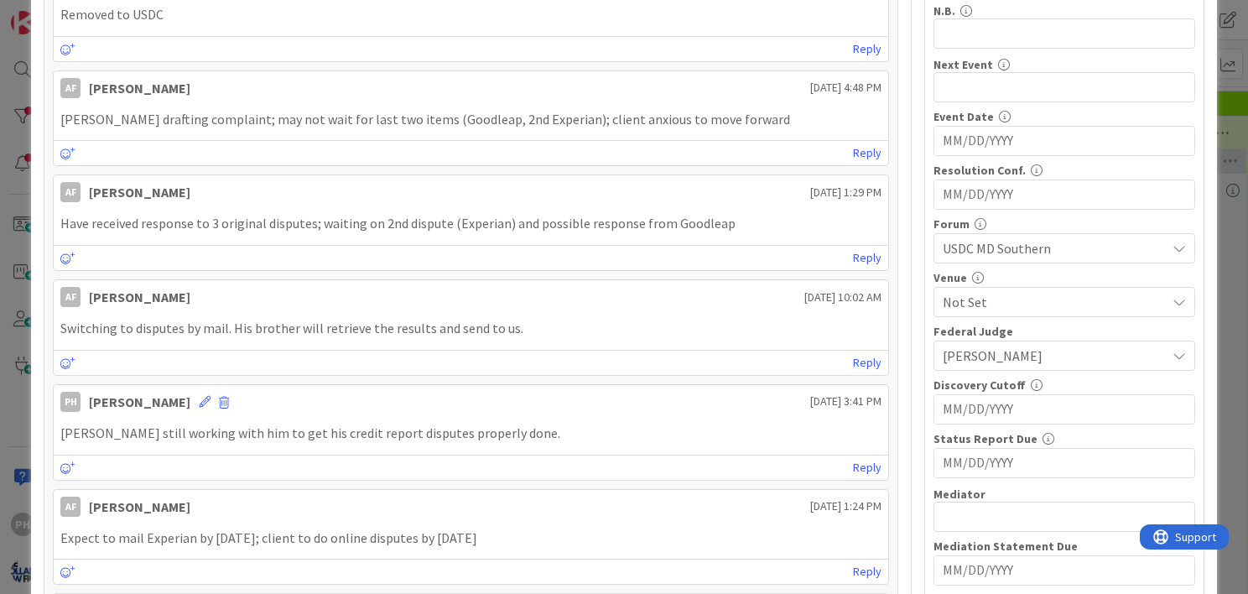
click at [1096, 352] on span "Rubin" at bounding box center [1050, 355] width 215 height 23
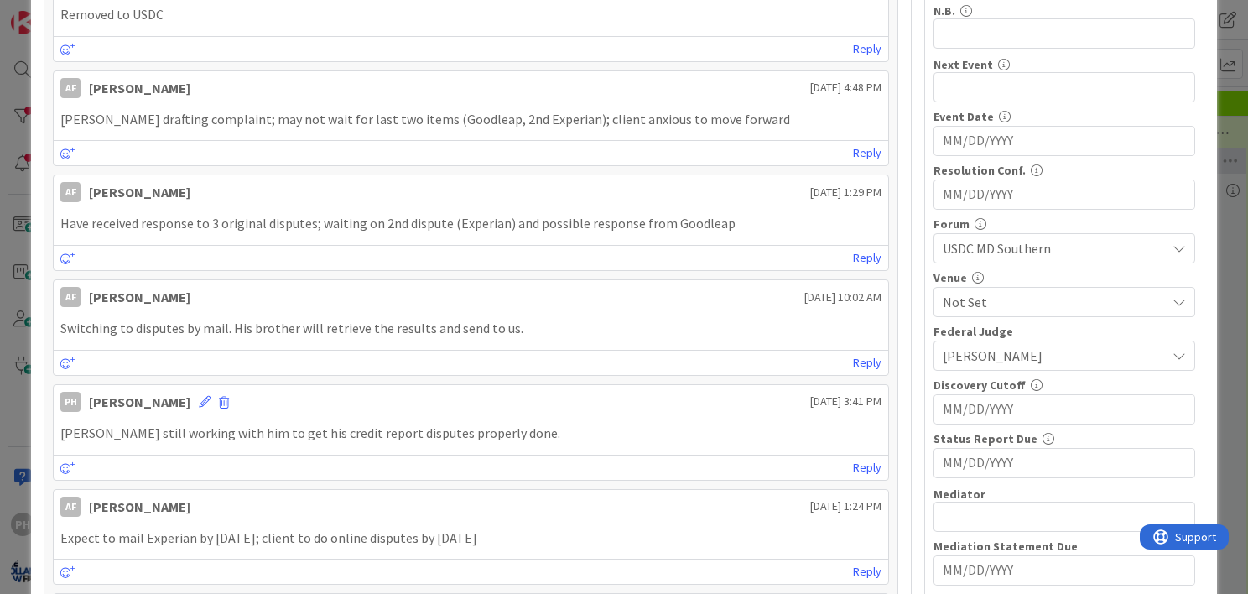
click at [1158, 355] on div "Rubin" at bounding box center [1065, 356] width 262 height 30
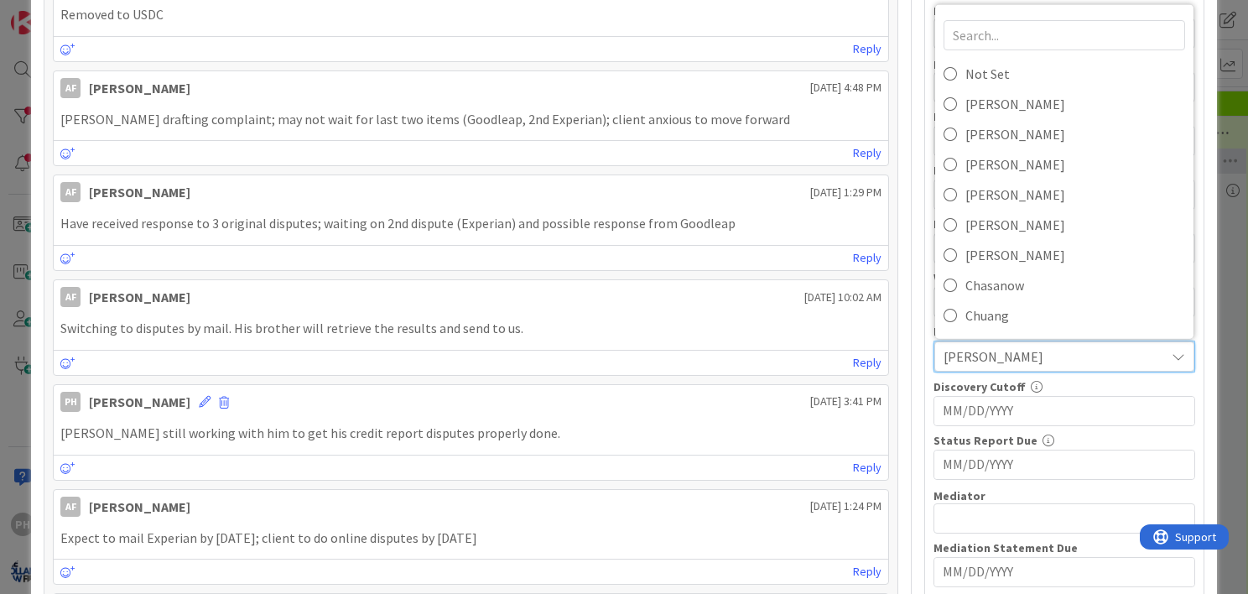
click at [1214, 366] on div "ID 514 HLF Open Matters Stage (FL2) Waiting for Answer / Motion Title 34 / 128 …" at bounding box center [624, 297] width 1248 height 594
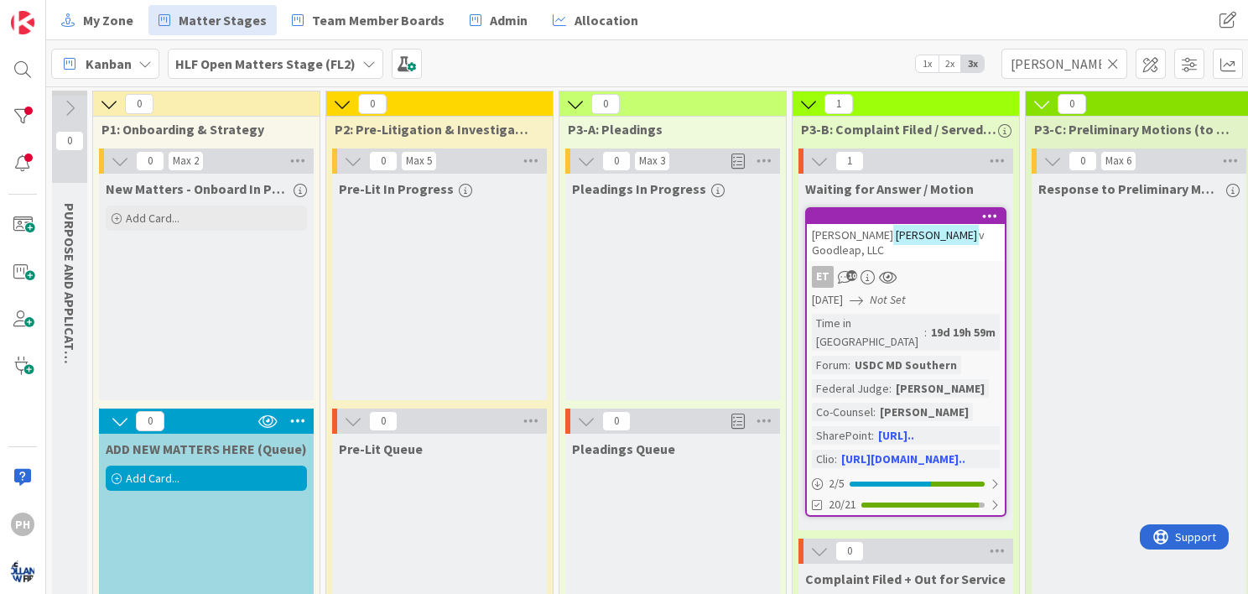
click at [1114, 68] on icon at bounding box center [1113, 63] width 12 height 15
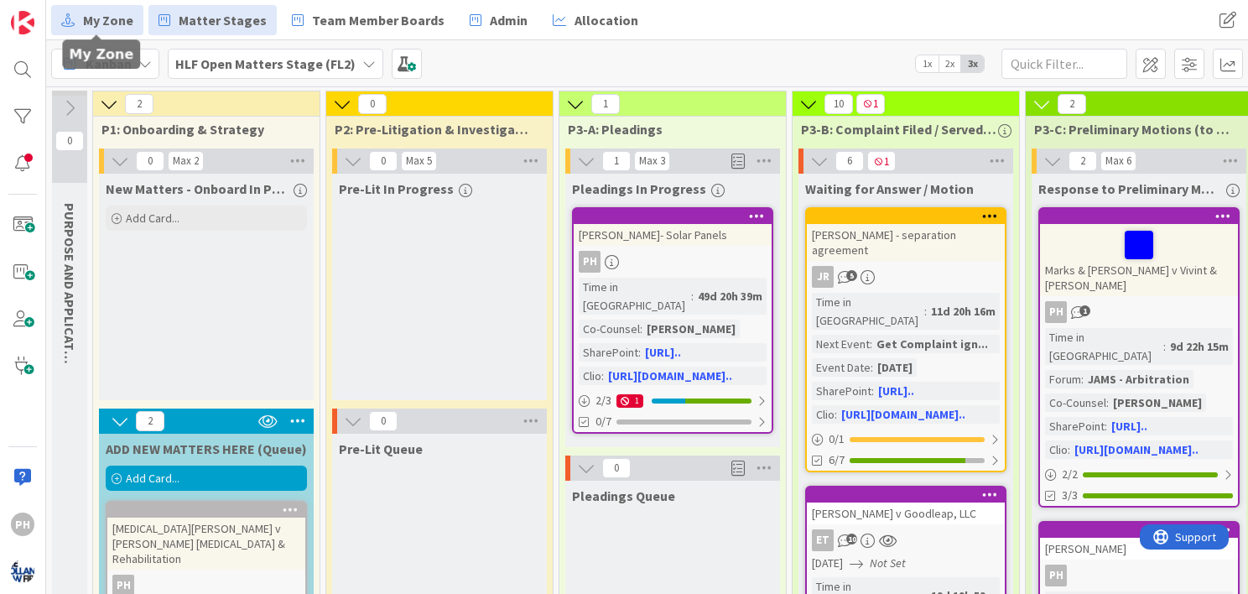
click at [99, 17] on span "My Zone" at bounding box center [108, 20] width 50 height 20
